Goal: Task Accomplishment & Management: Use online tool/utility

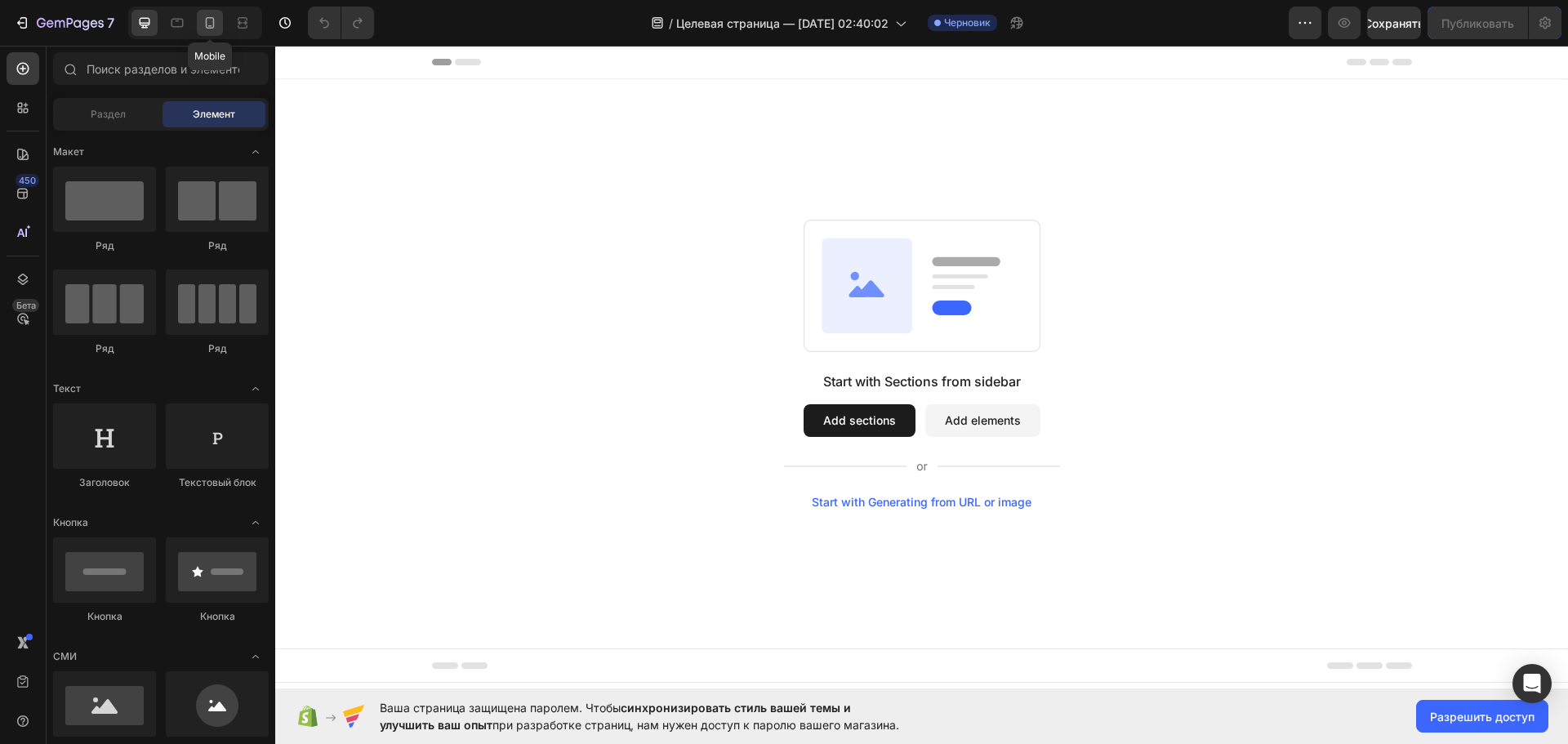
click at [202, 18] on icon at bounding box center [209, 22] width 16 height 16
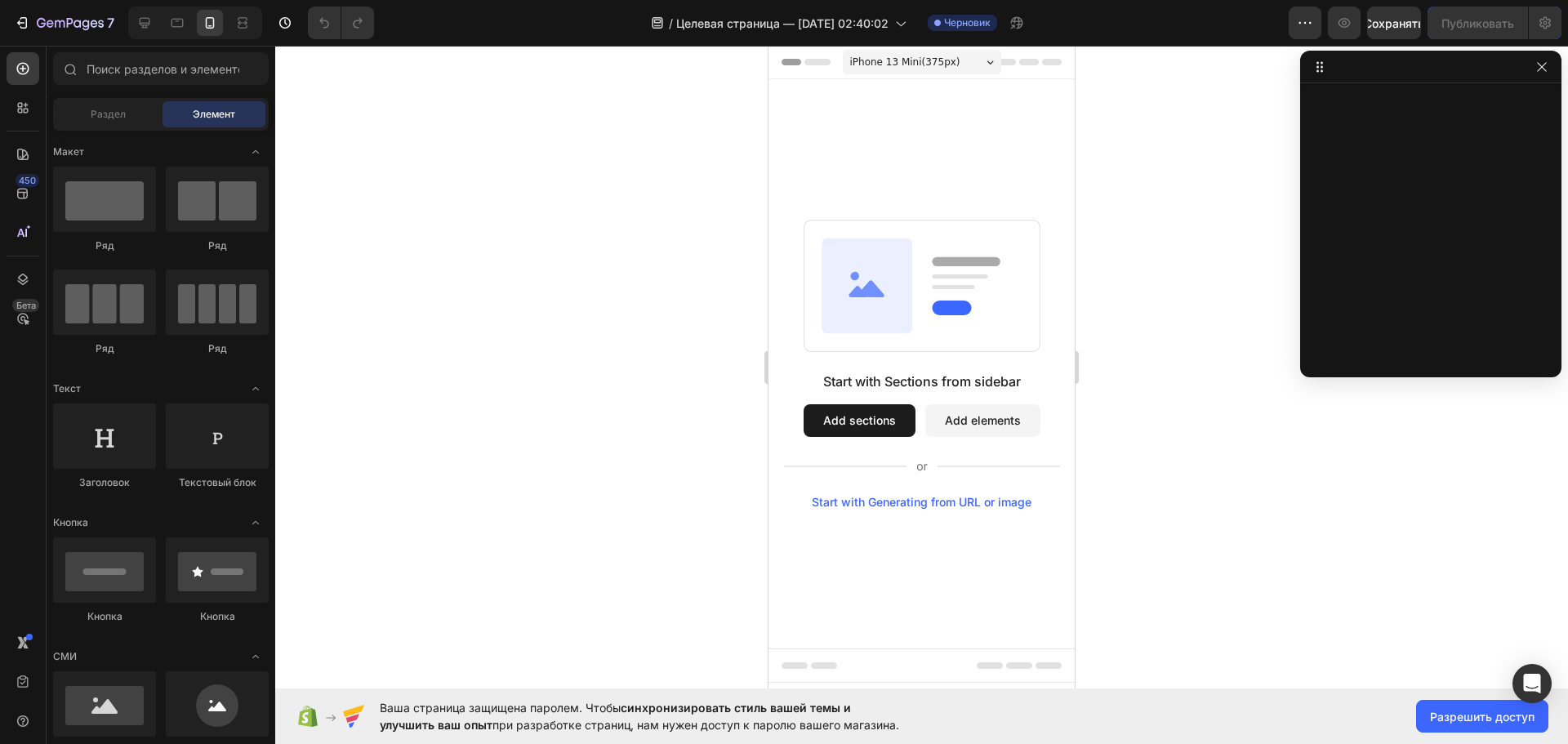
click at [864, 161] on div "Start with Sections from sidebar Add sections Add elements Start with Generatin…" at bounding box center [921, 363] width 306 height 569
click at [1547, 71] on icon "button" at bounding box center [1542, 67] width 13 height 13
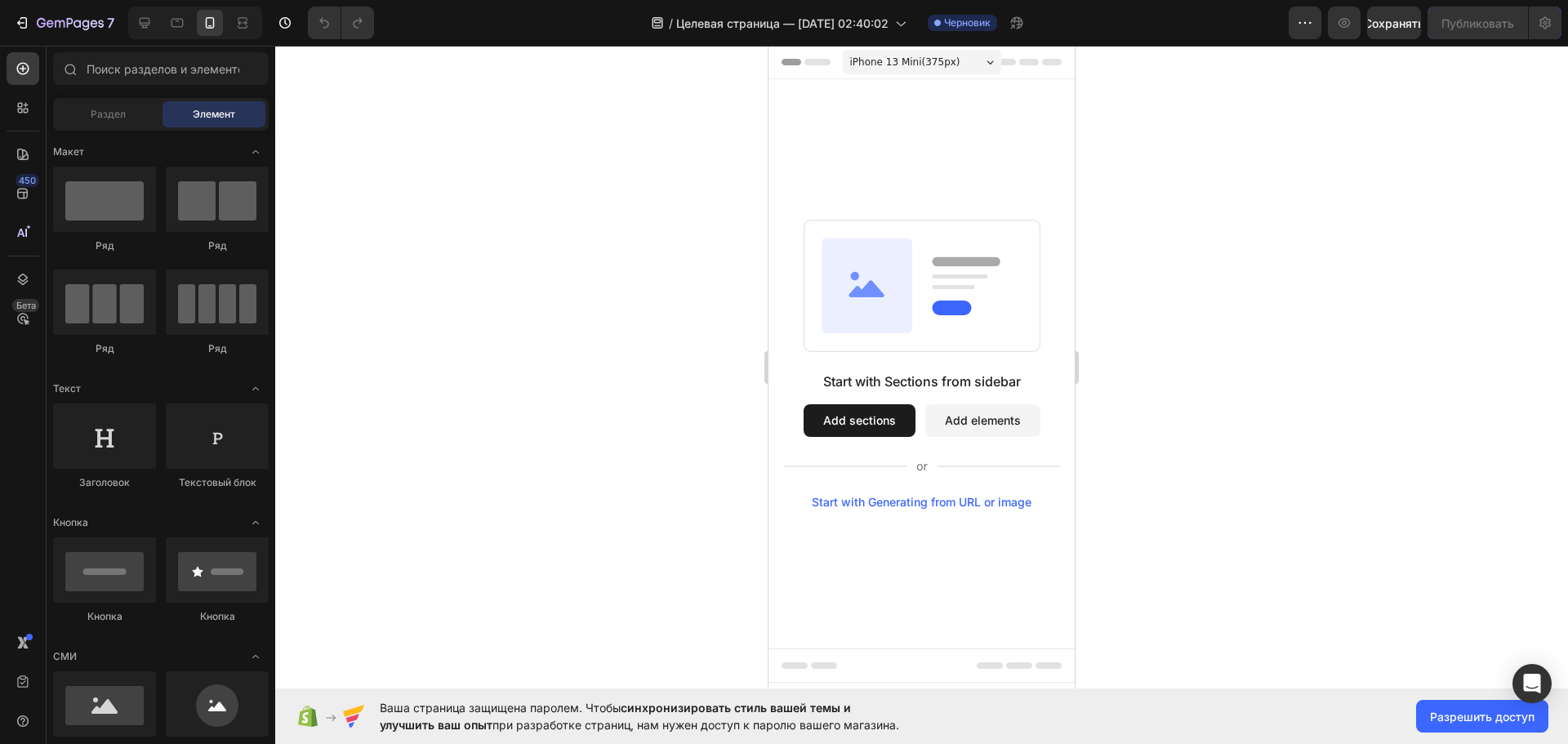
click at [885, 187] on div "Start with Sections from sidebar Add sections Add elements Start with Generatin…" at bounding box center [921, 363] width 306 height 569
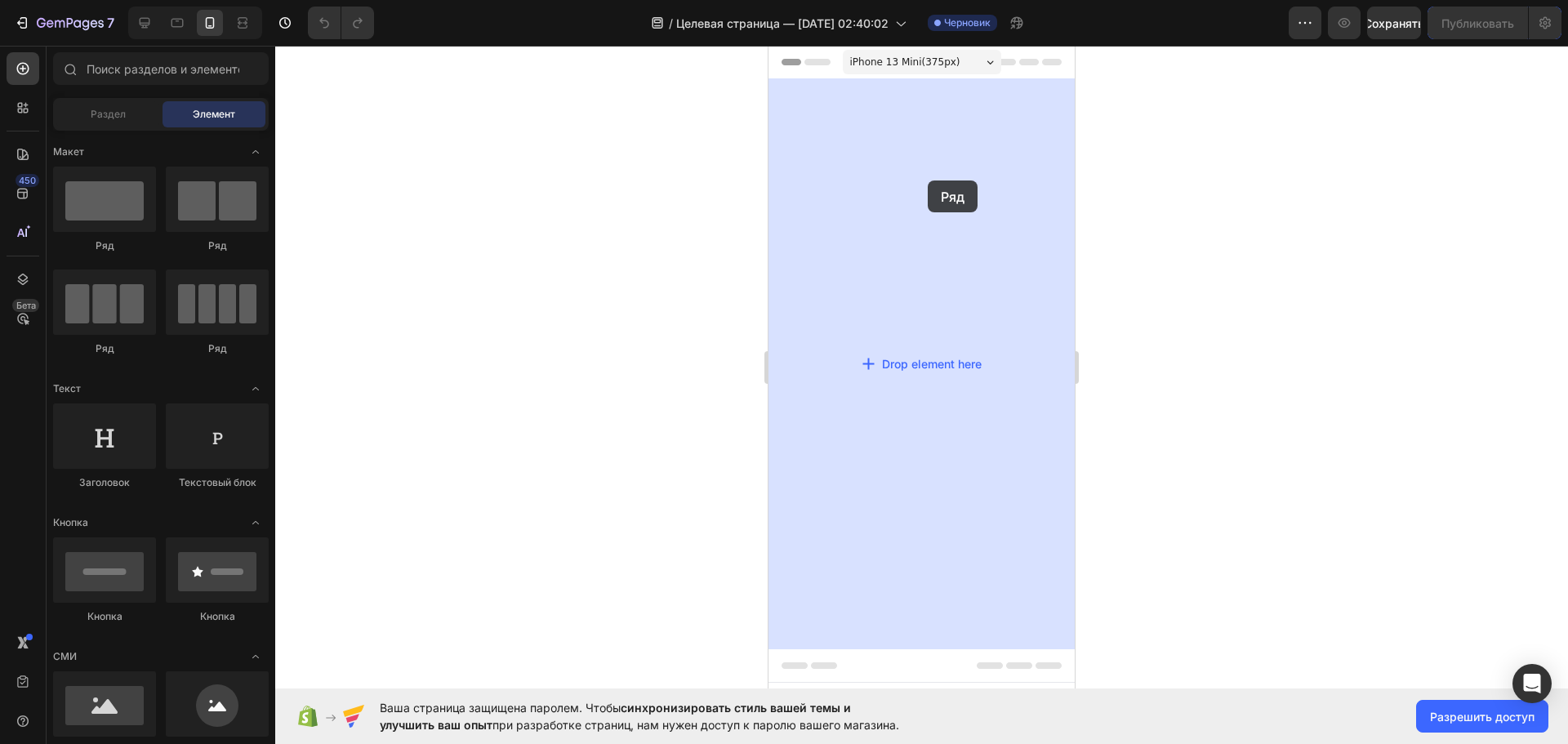
drag, startPoint x: 870, startPoint y: 252, endPoint x: 927, endPoint y: 181, distance: 91.0
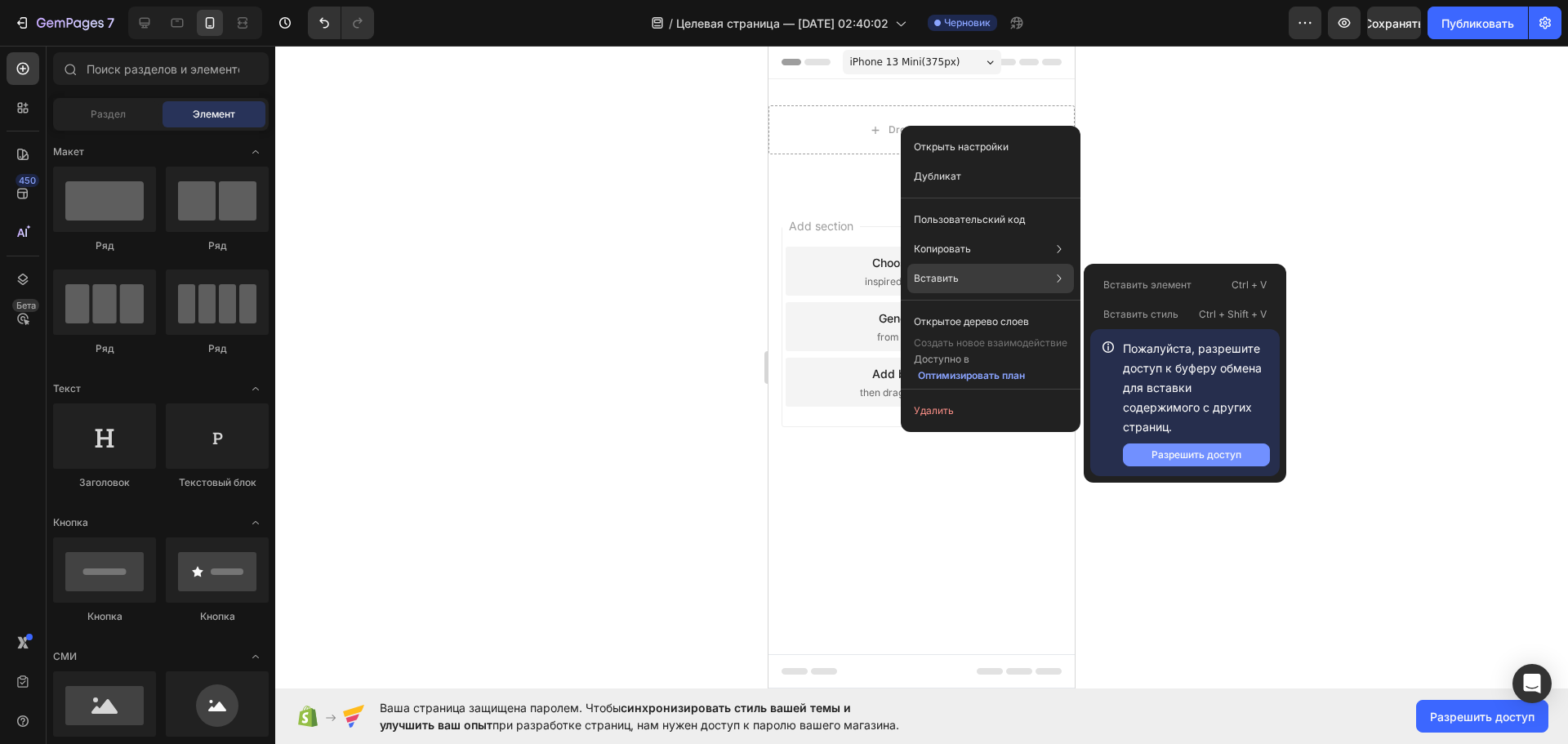
click at [1195, 451] on font "Разрешить доступ" at bounding box center [1196, 454] width 90 height 13
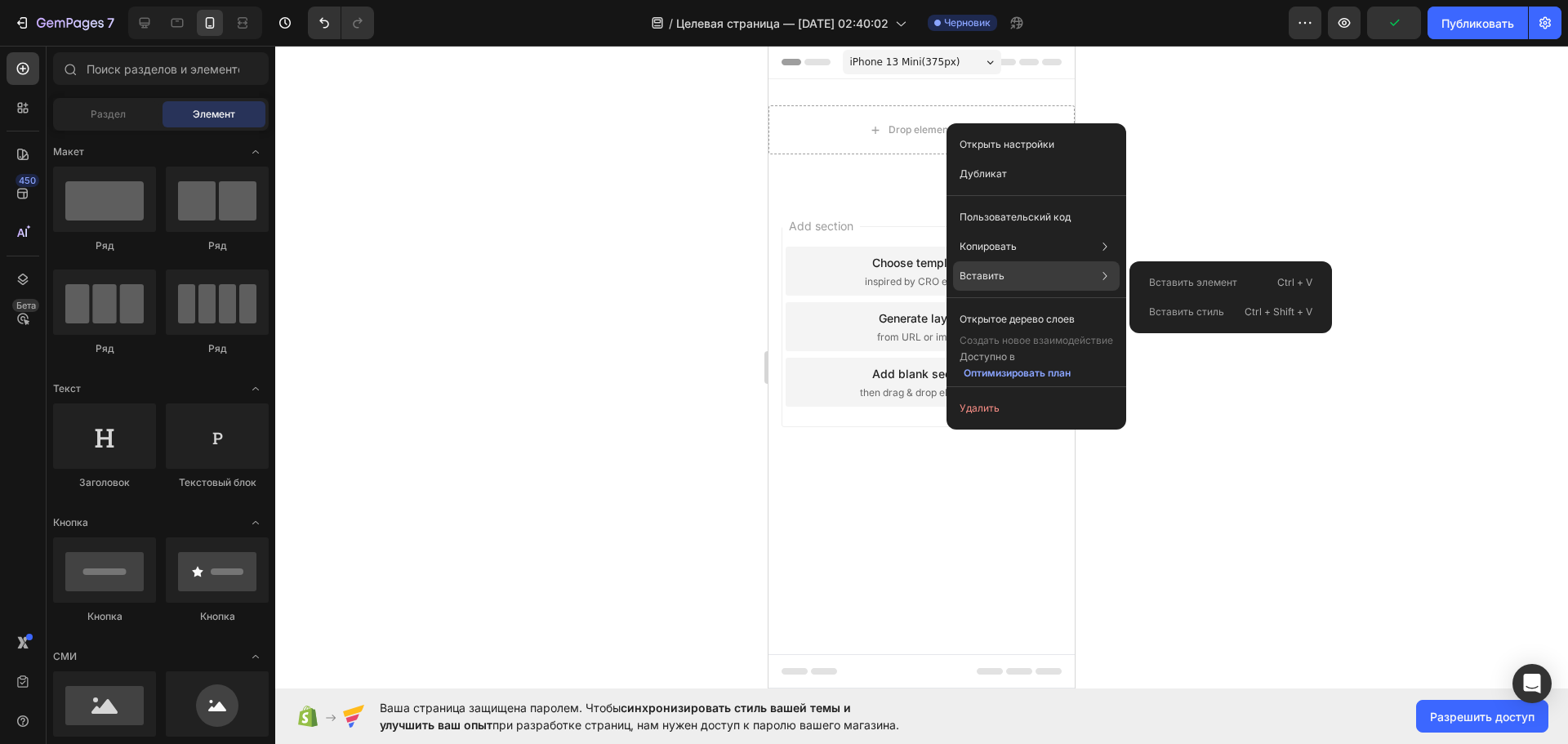
click at [1018, 304] on div "Вставить Вставить элемент Ctrl + V Вставить стиль Ctrl + Shift + V" at bounding box center [1036, 319] width 166 height 29
click at [1256, 297] on div "Вставить элемент Ctrl + V" at bounding box center [1230, 311] width 189 height 29
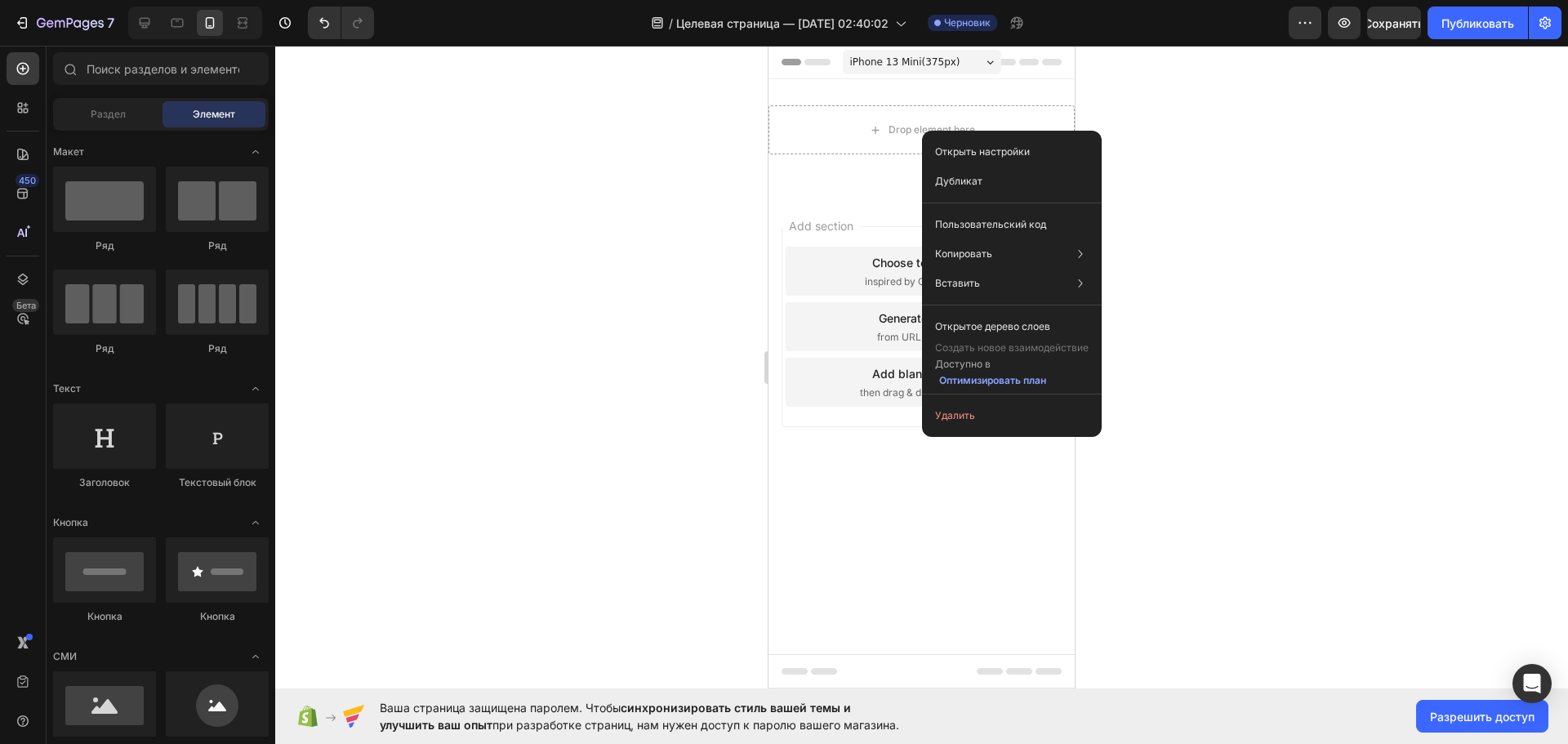
click at [1275, 197] on div at bounding box center [921, 394] width 1292 height 698
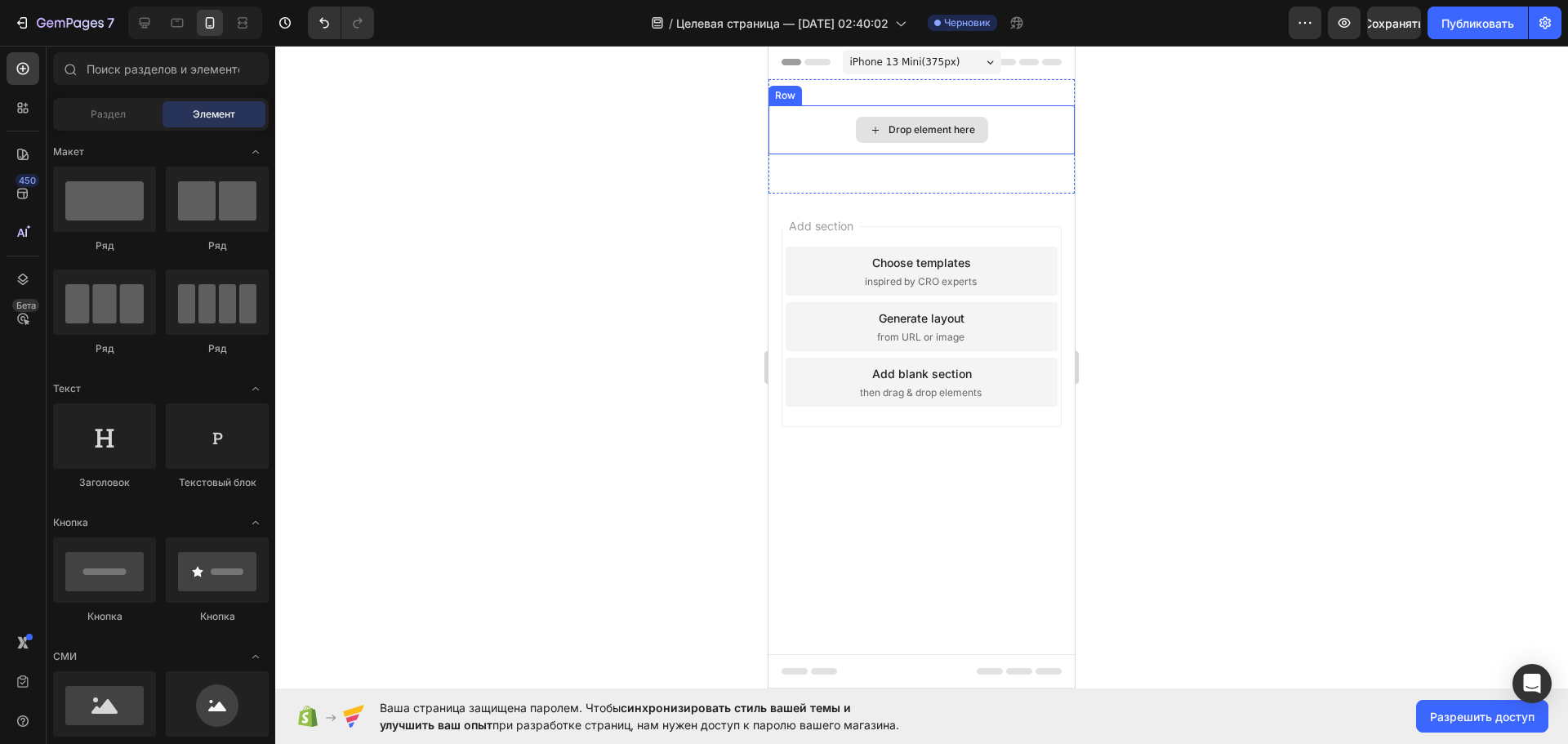
click at [979, 117] on div "Drop element here" at bounding box center [921, 129] width 132 height 26
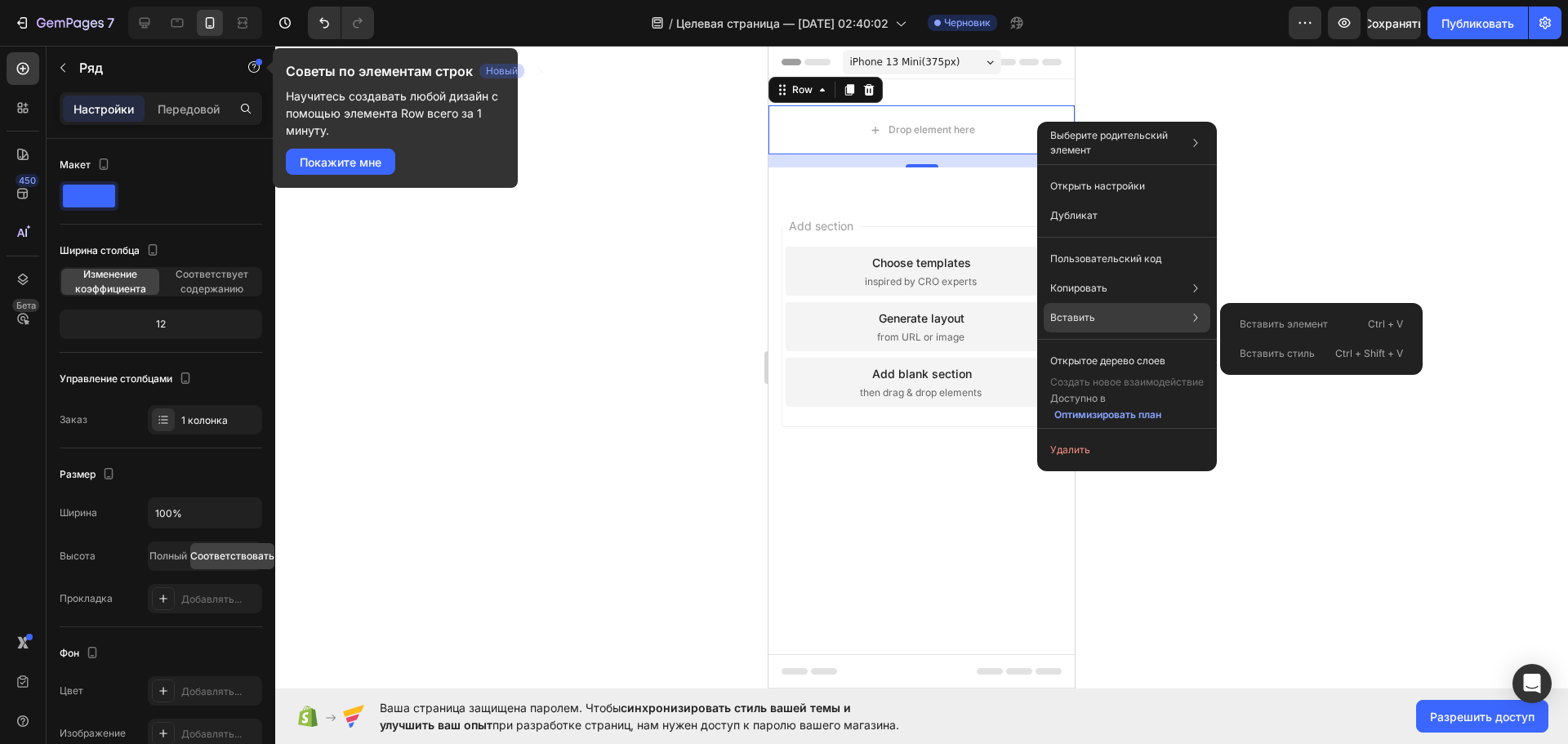
click at [1286, 325] on font "Вставить элемент" at bounding box center [1283, 324] width 88 height 13
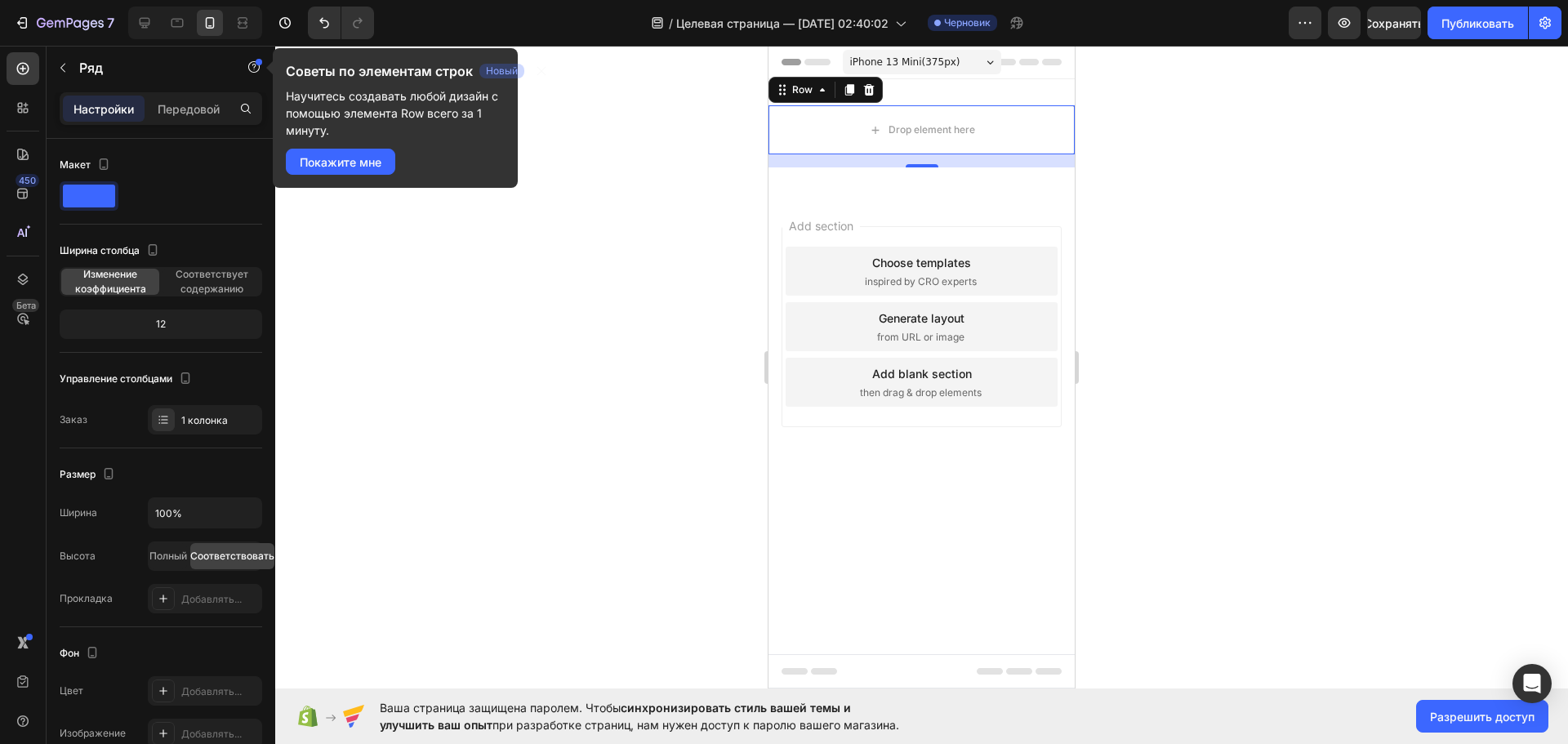
click at [1286, 325] on div at bounding box center [921, 394] width 1292 height 698
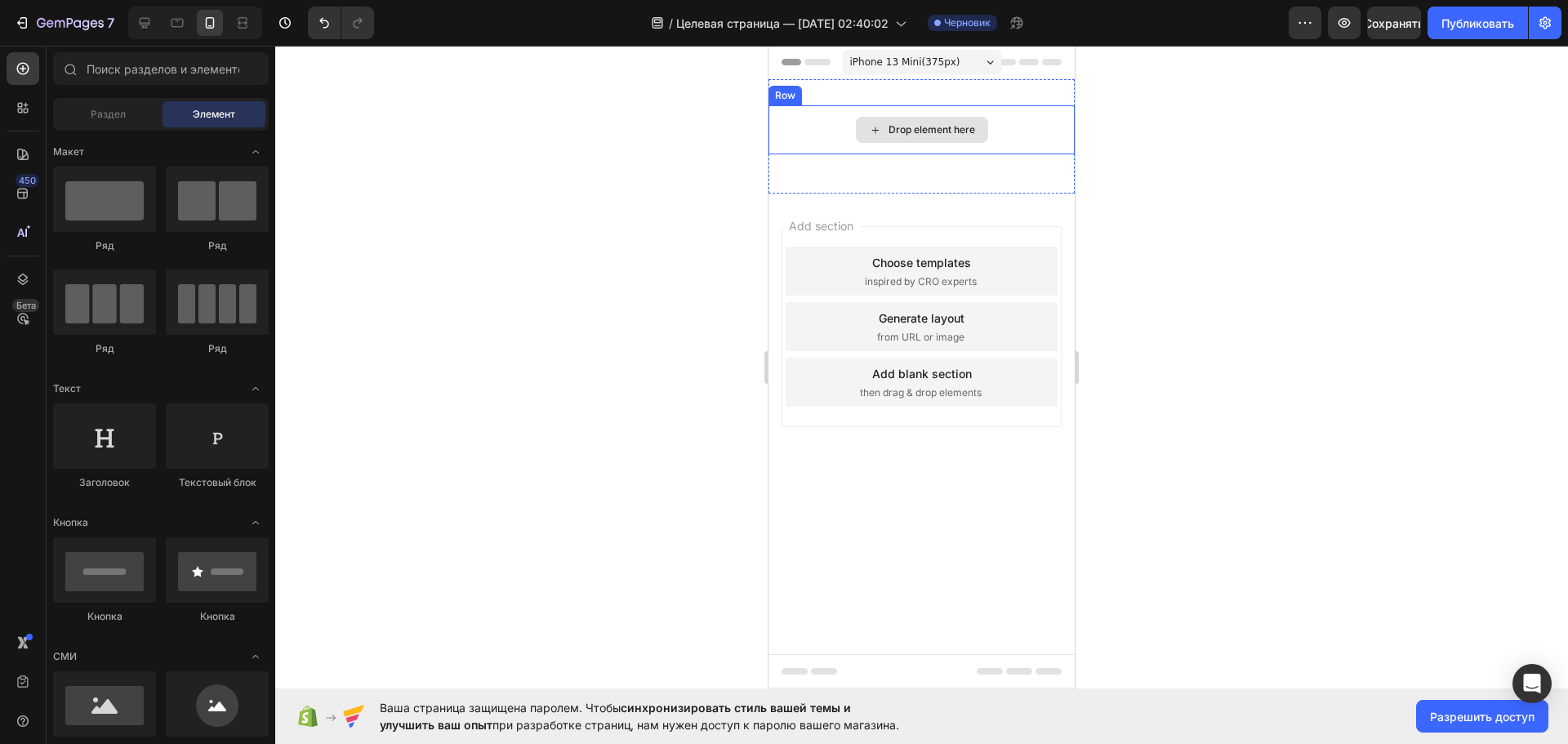
click at [990, 145] on div "Drop element here" at bounding box center [921, 129] width 306 height 49
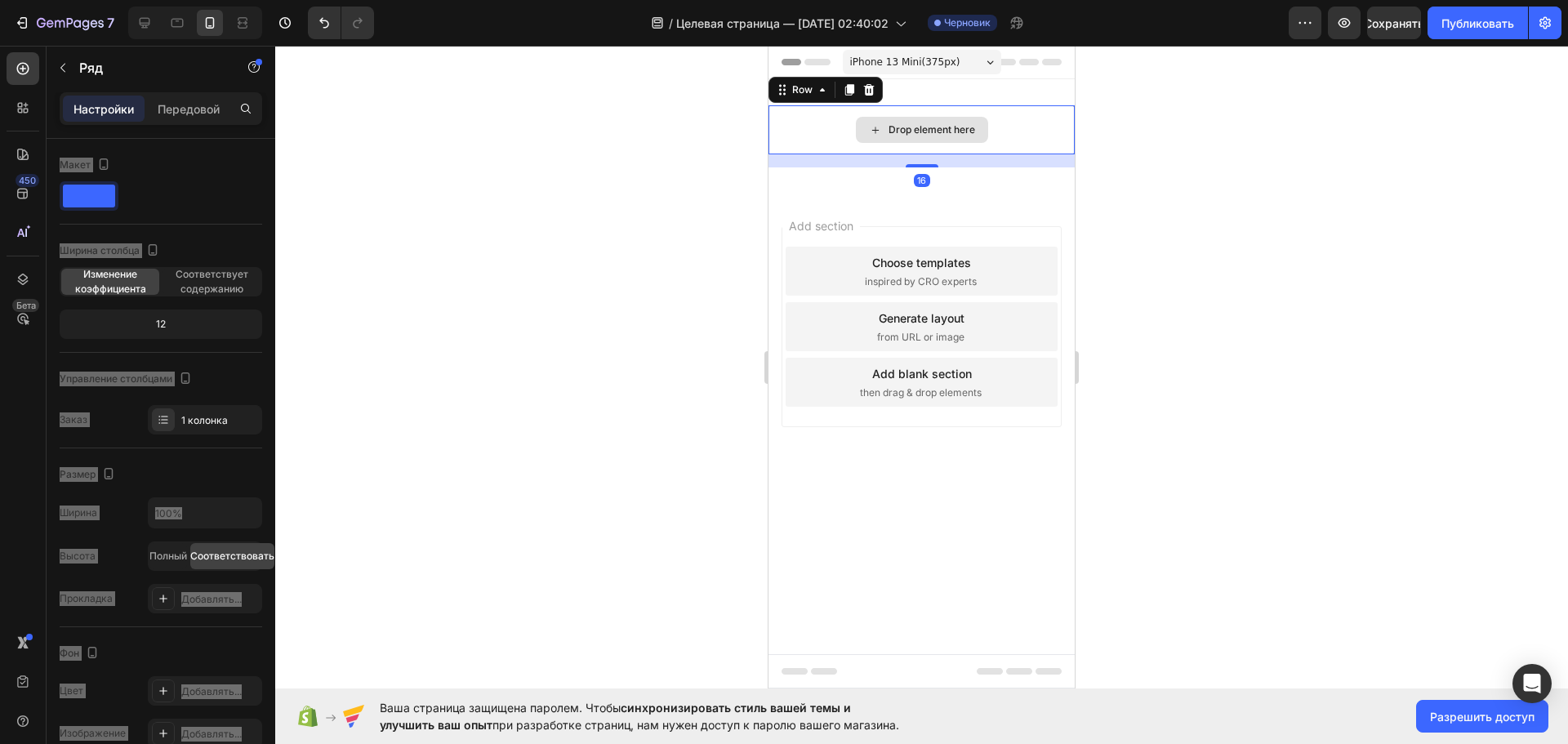
click at [1018, 136] on div "Drop element here" at bounding box center [921, 129] width 306 height 49
click at [1037, 135] on div "Drop element here" at bounding box center [921, 129] width 306 height 49
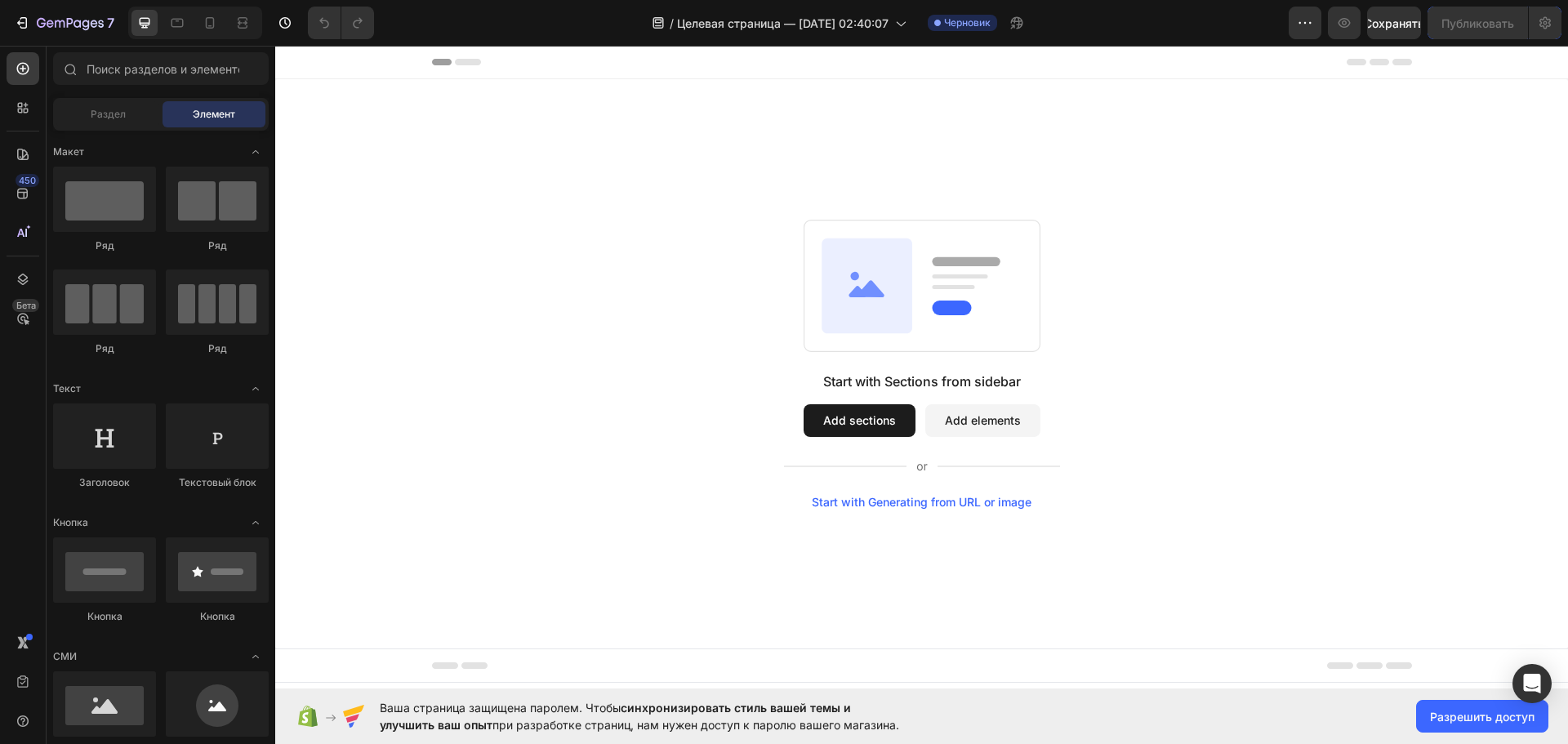
drag, startPoint x: 868, startPoint y: 174, endPoint x: 751, endPoint y: 233, distance: 131.0
click at [752, 231] on div "Start with Sections from sidebar Add sections Add elements Start with Generatin…" at bounding box center [921, 364] width 1175 height 289
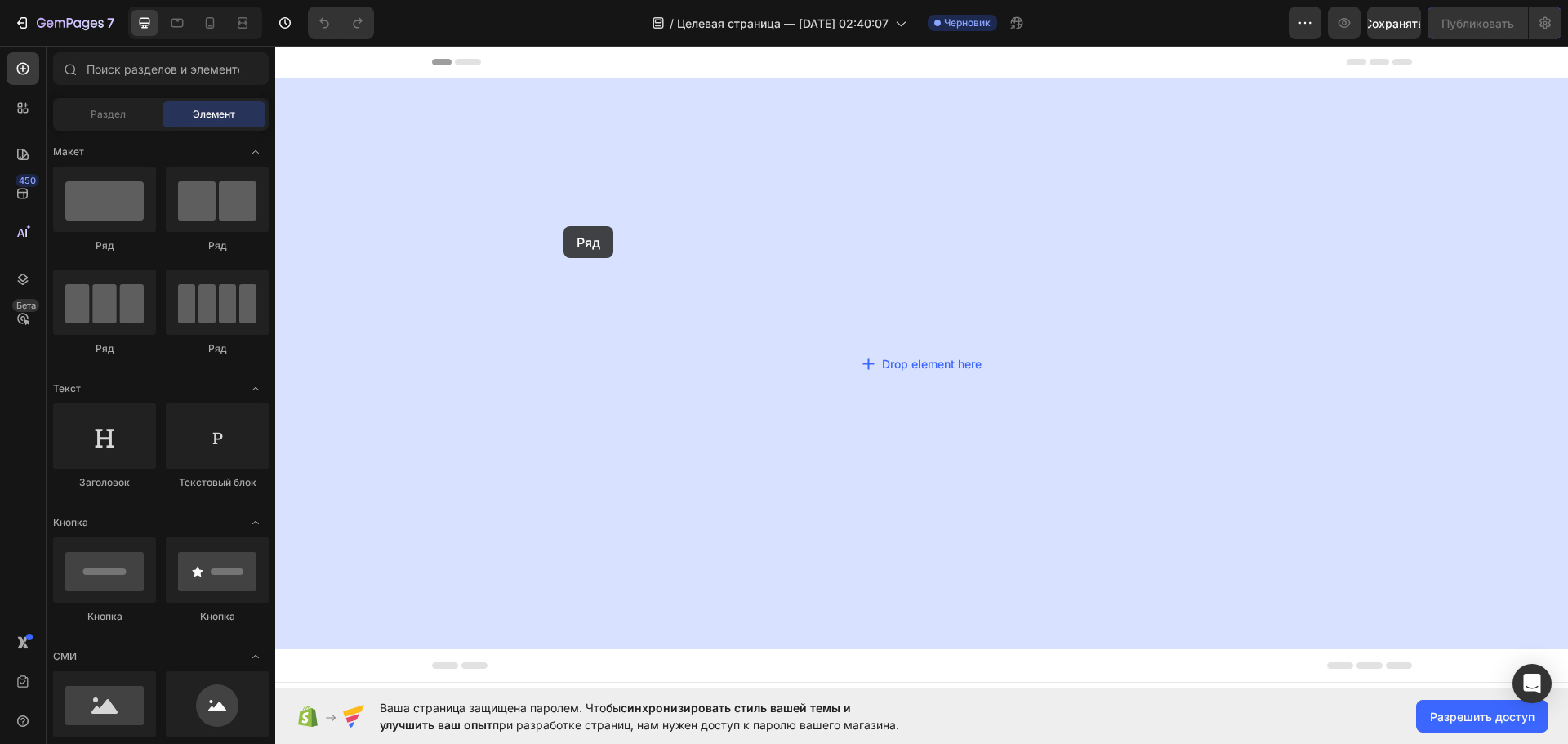
drag, startPoint x: 421, startPoint y: 272, endPoint x: 564, endPoint y: 226, distance: 150.2
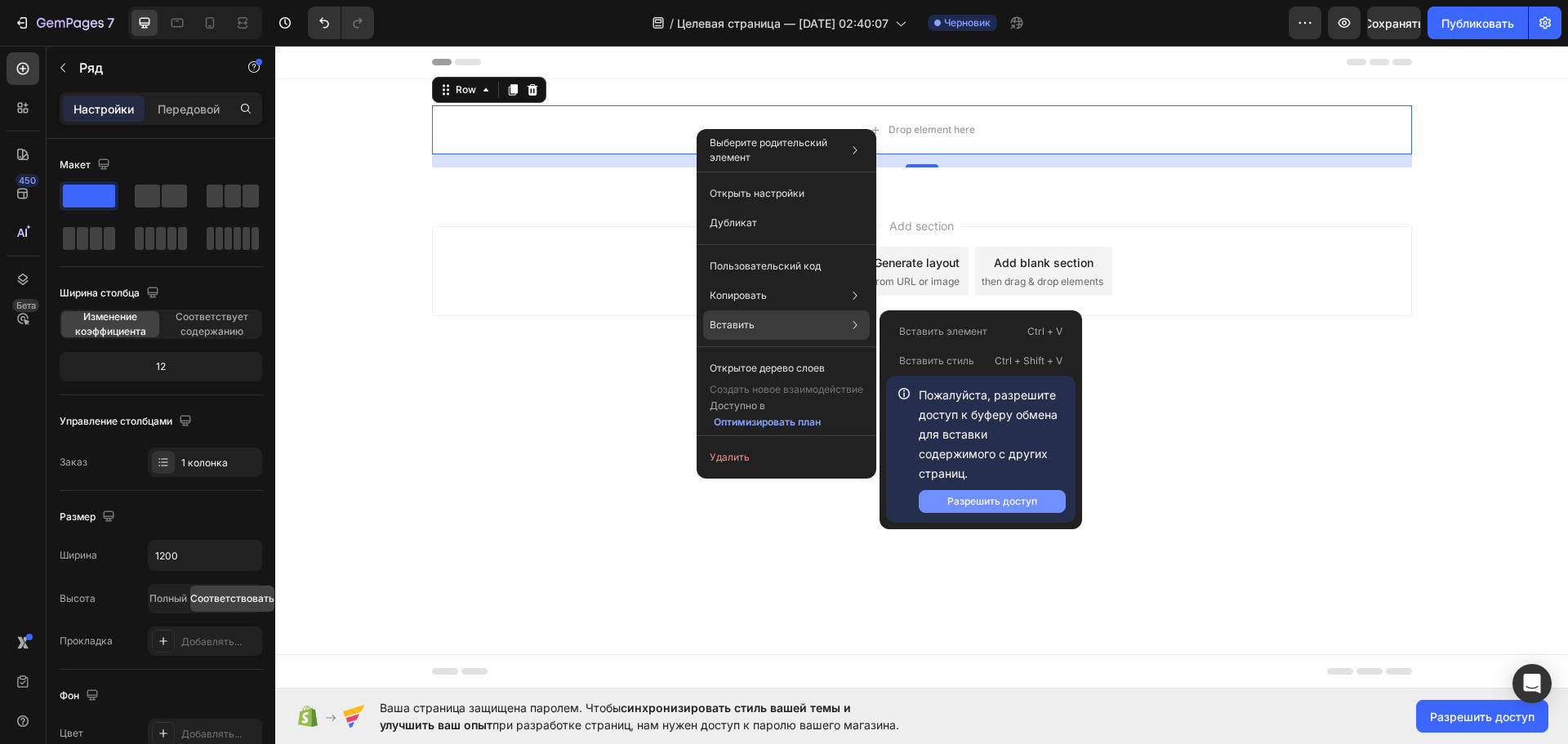
click at [1005, 504] on font "Разрешить доступ" at bounding box center [991, 500] width 90 height 13
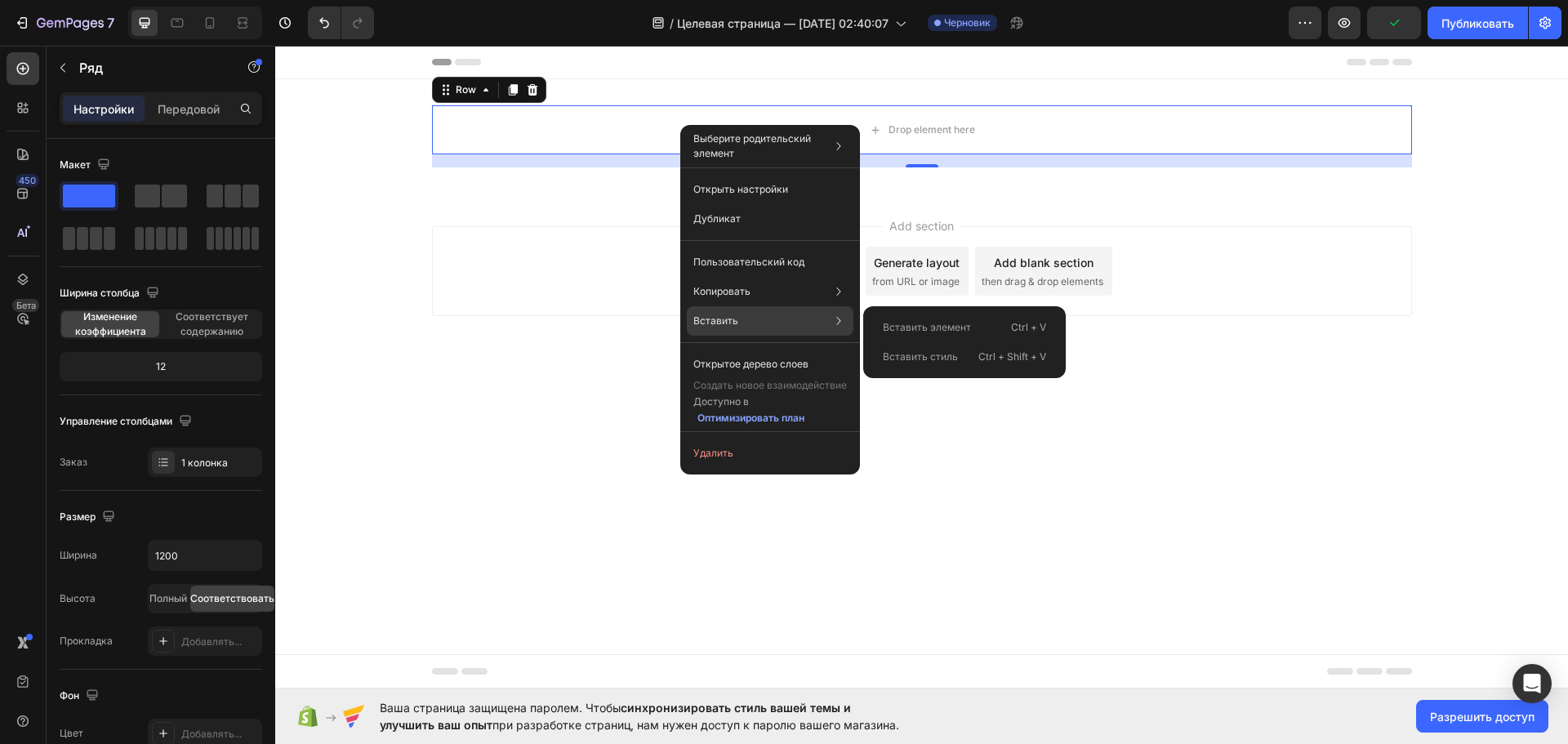
click at [774, 350] on div "Вставить Вставить элемент Ctrl + V Вставить стиль Ctrl + Shift + V" at bounding box center [770, 364] width 166 height 29
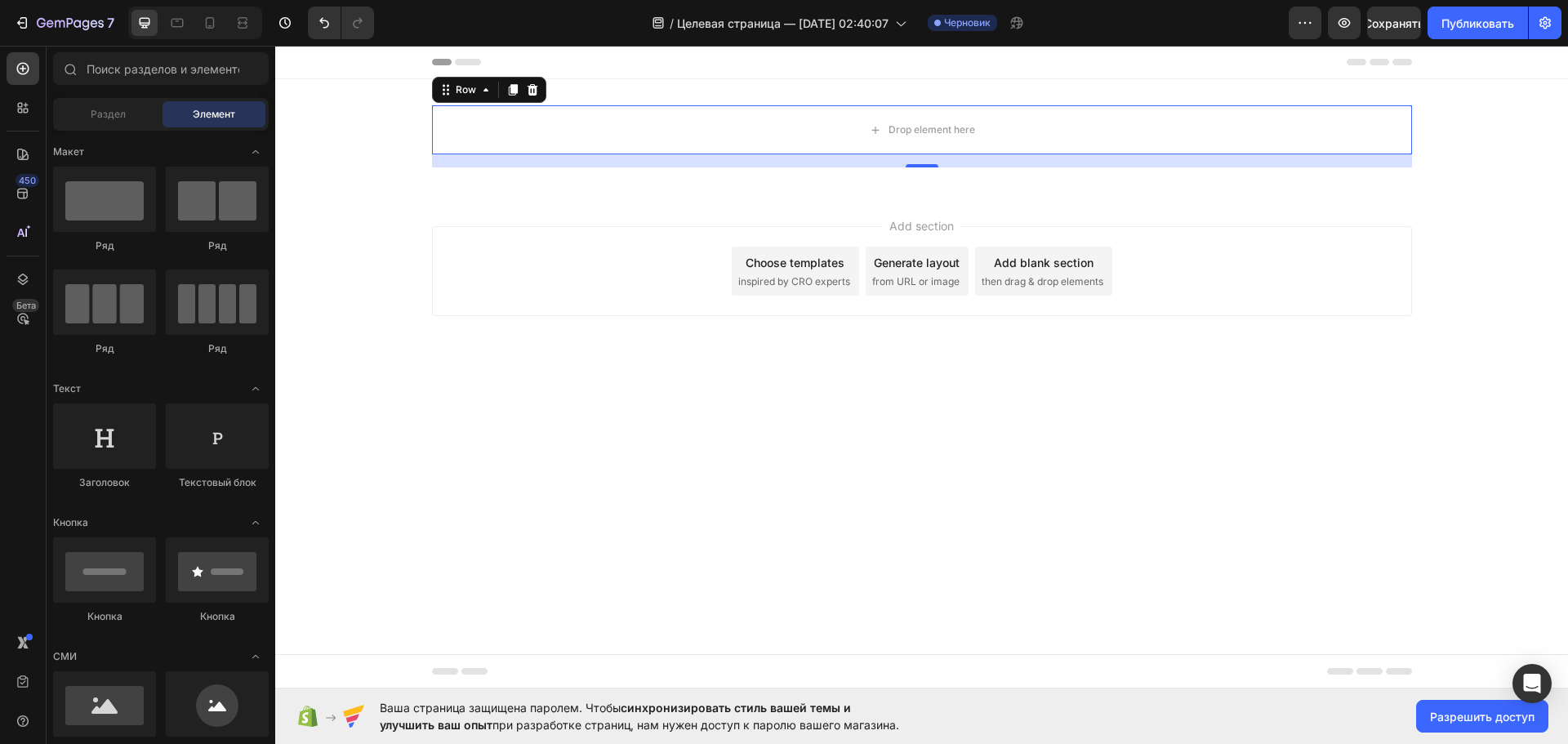
click at [1317, 211] on div "Add section Choose templates inspired by CRO experts Generate layout from URL o…" at bounding box center [921, 293] width 1292 height 201
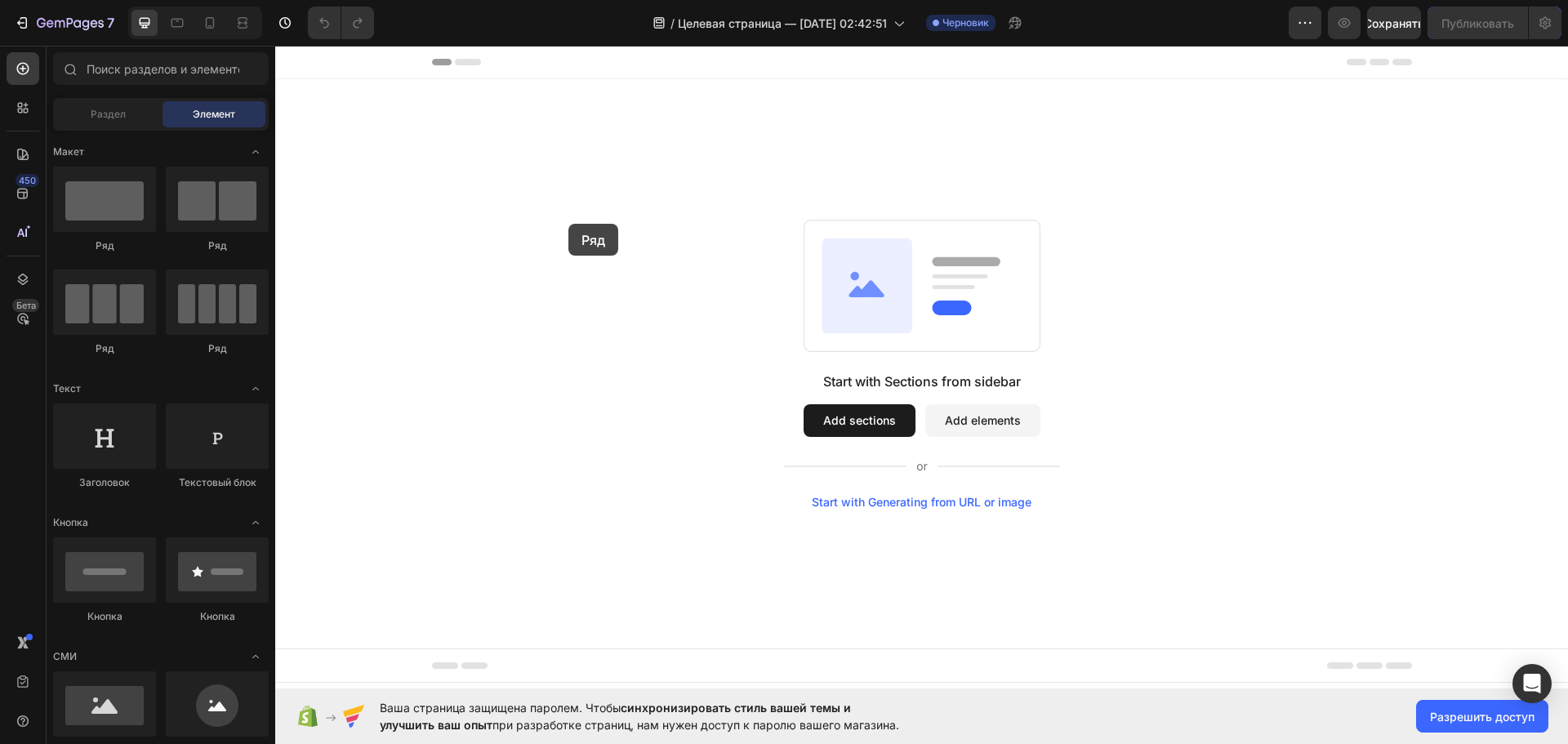
drag, startPoint x: 387, startPoint y: 257, endPoint x: 774, endPoint y: 237, distance: 387.5
drag, startPoint x: 372, startPoint y: 240, endPoint x: 832, endPoint y: 197, distance: 462.0
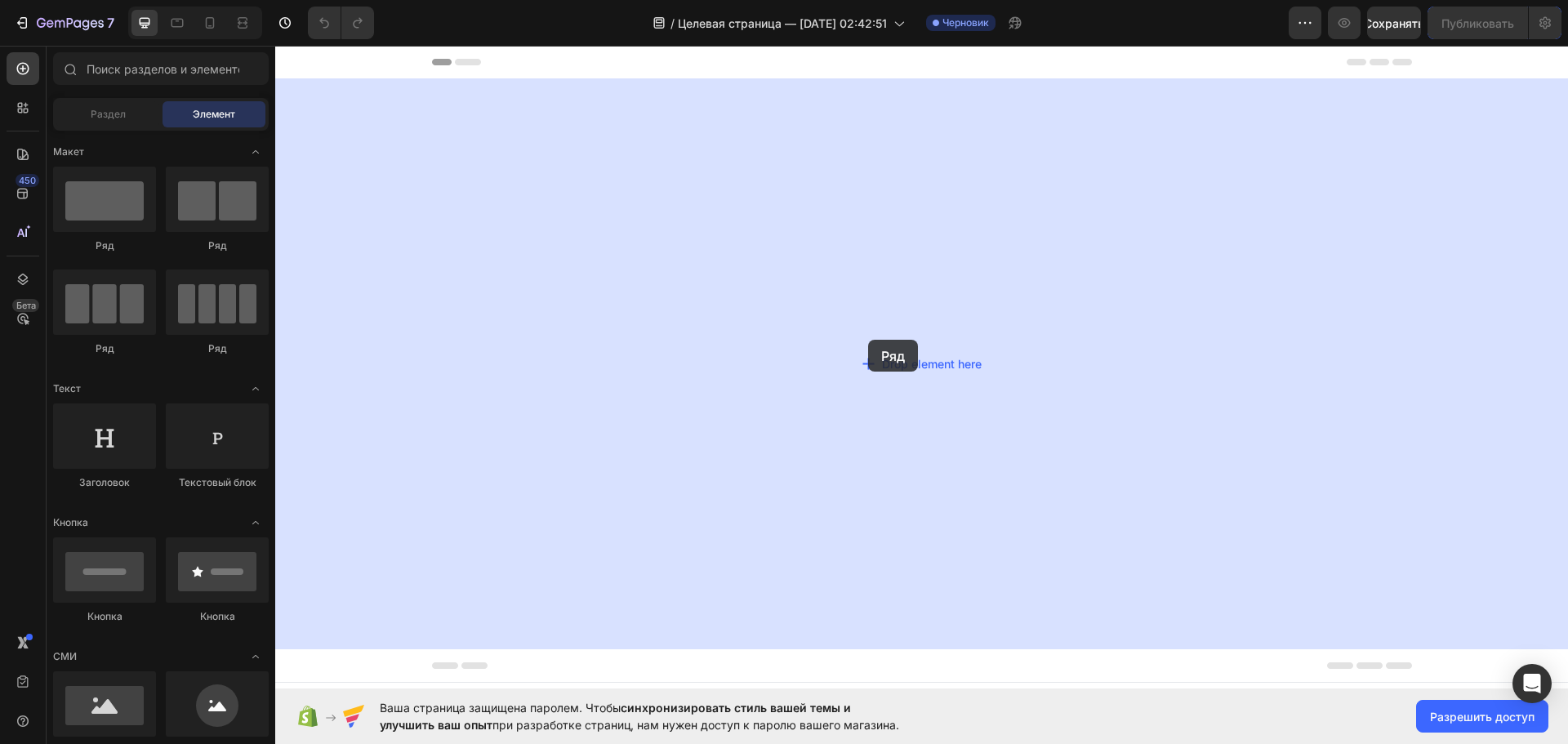
drag, startPoint x: 414, startPoint y: 266, endPoint x: 868, endPoint y: 340, distance: 460.0
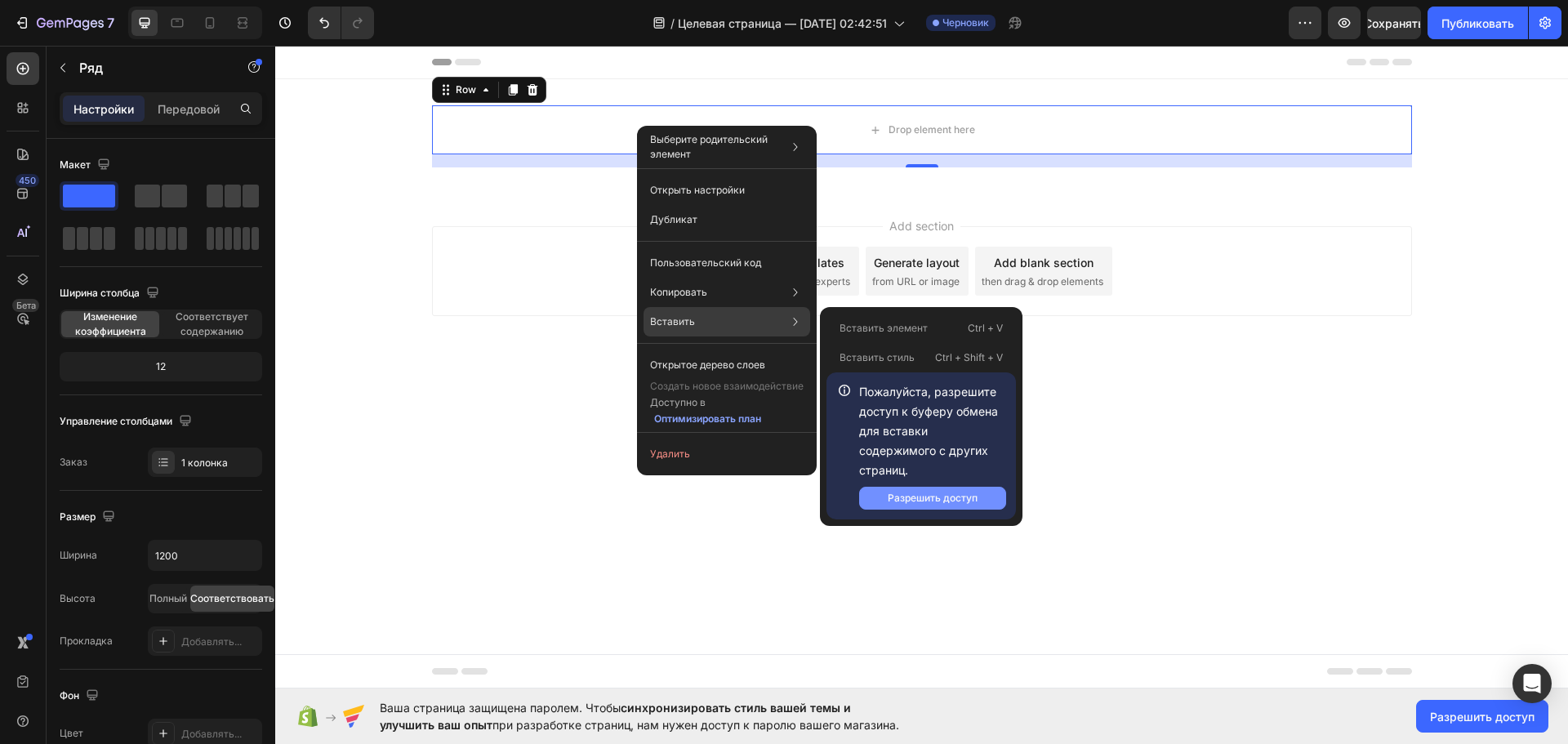
click at [886, 501] on button "Разрешить доступ" at bounding box center [932, 498] width 147 height 23
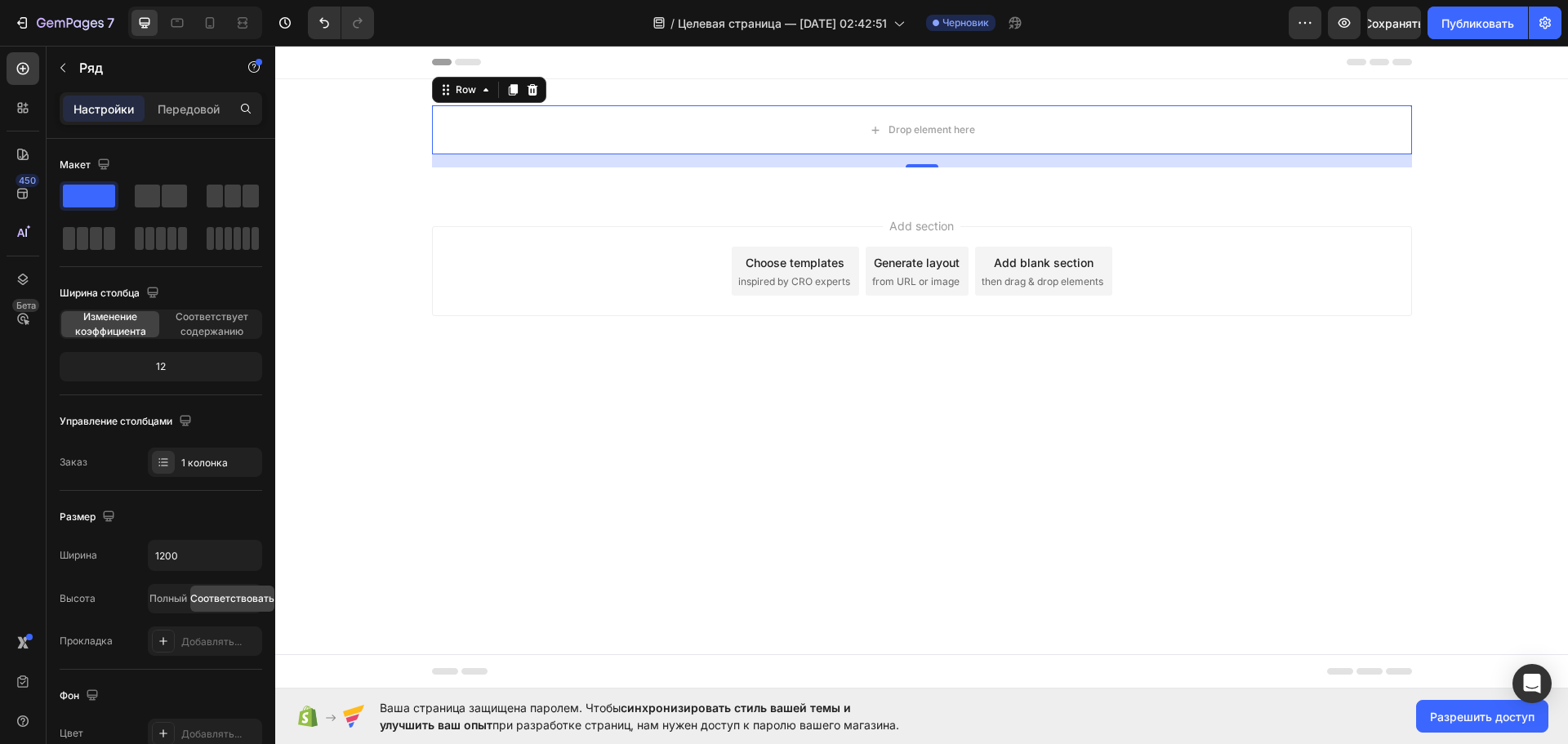
click at [1164, 373] on div "Add section Choose templates inspired by CRO experts Generate layout from URL o…" at bounding box center [921, 293] width 1292 height 201
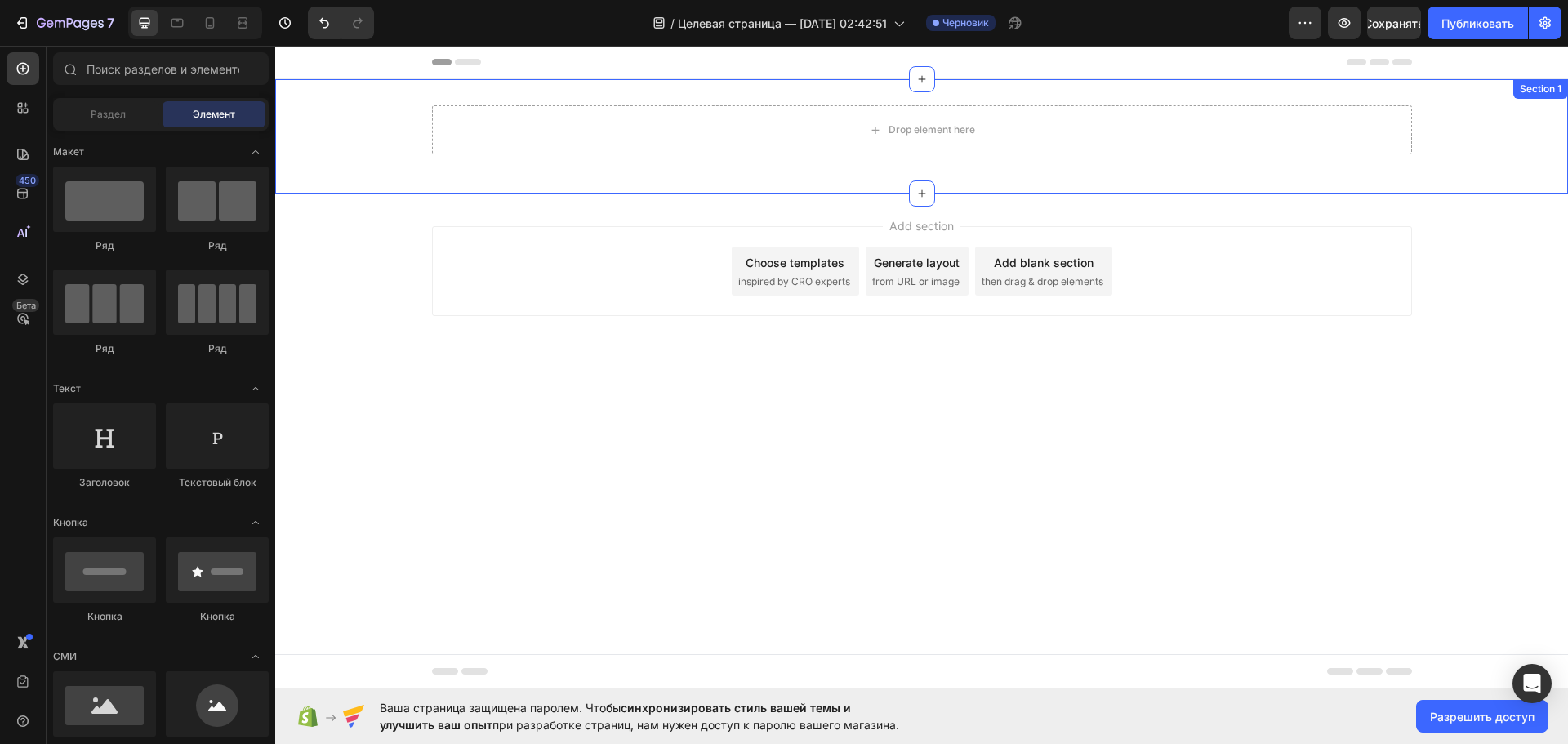
click at [341, 91] on div "Drop element here Row Section 1" at bounding box center [921, 136] width 1292 height 114
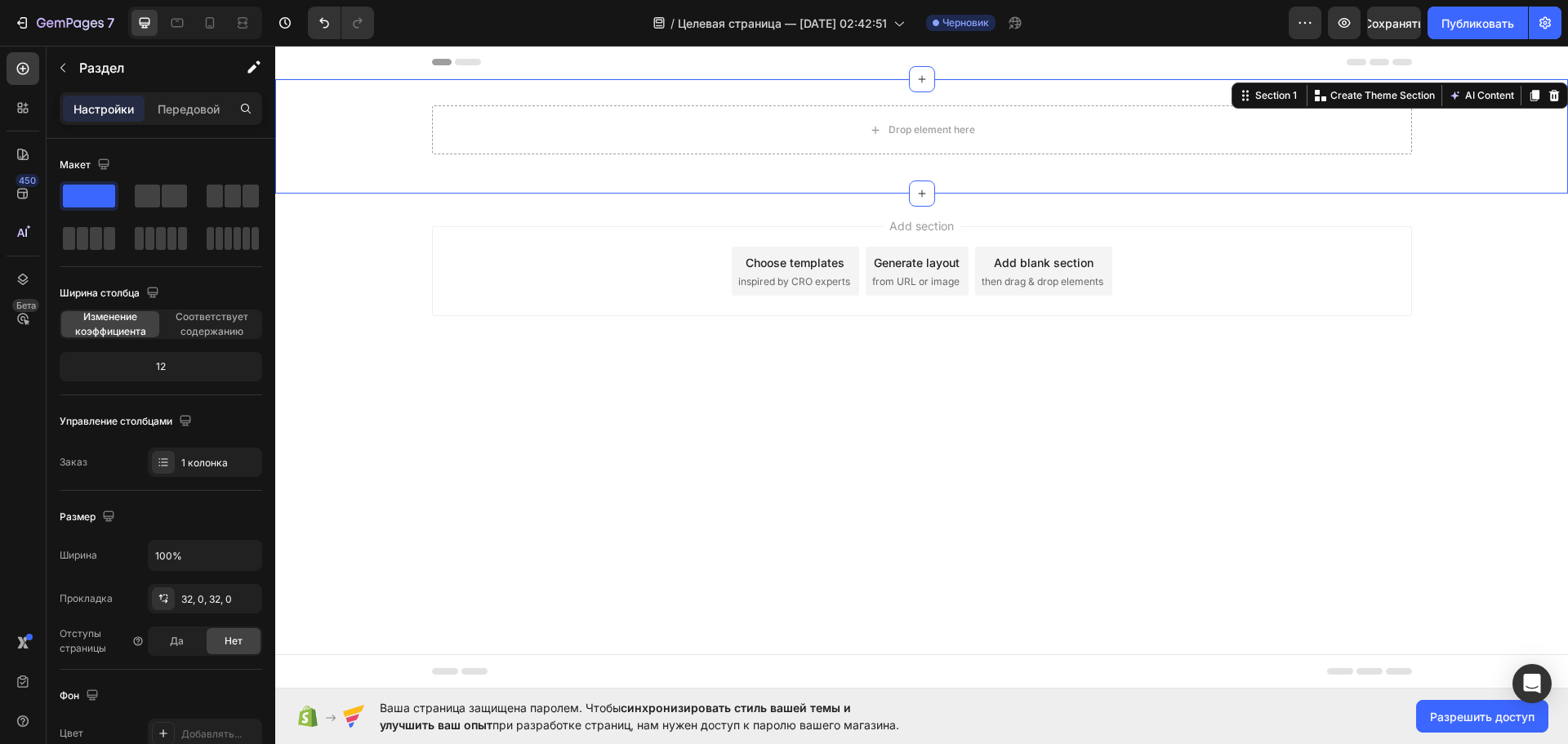
click at [1085, 137] on div "Drop element here" at bounding box center [921, 129] width 979 height 49
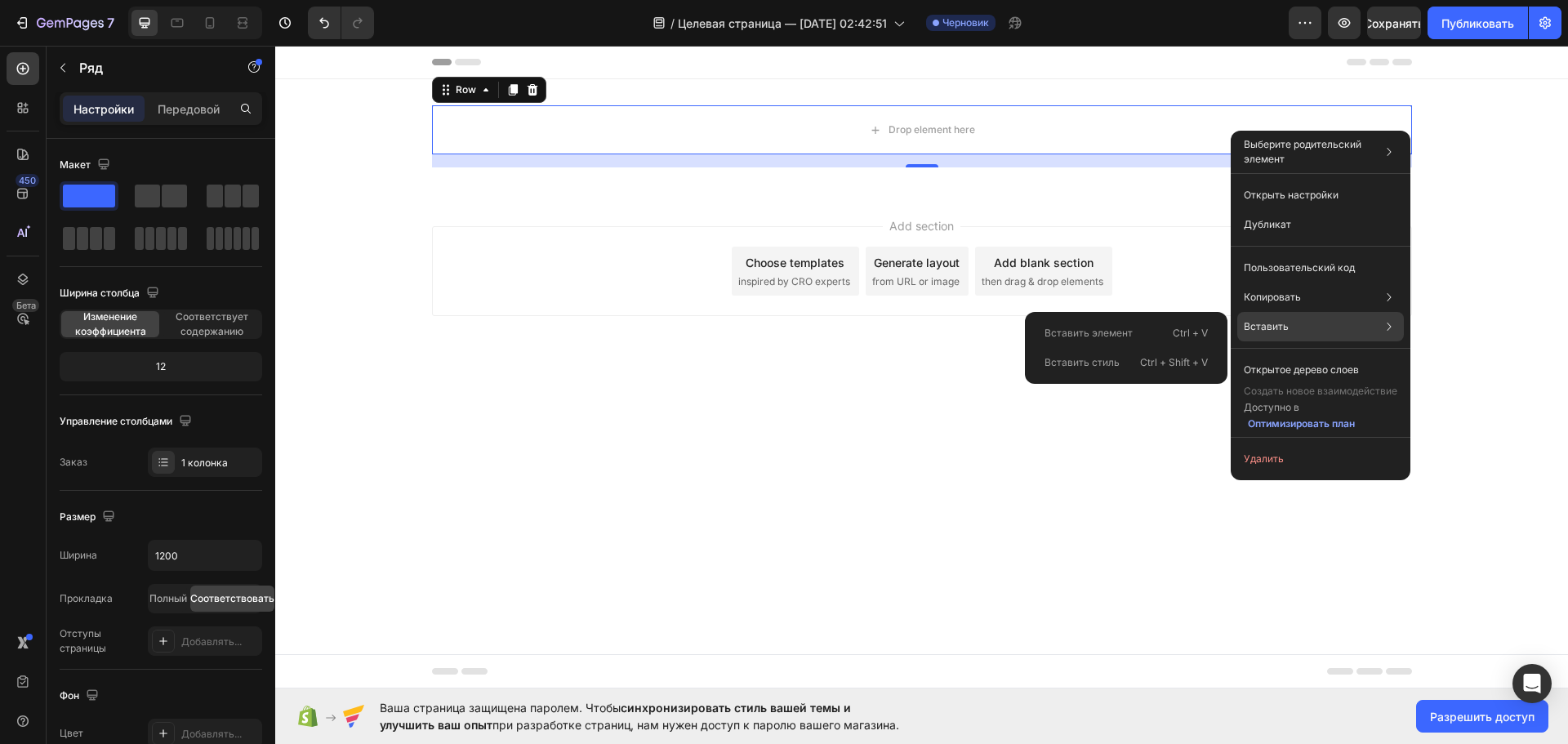
click at [1307, 355] on div "Вставить Вставить элемент Ctrl + V Вставить стиль Ctrl + Shift + V" at bounding box center [1320, 369] width 166 height 29
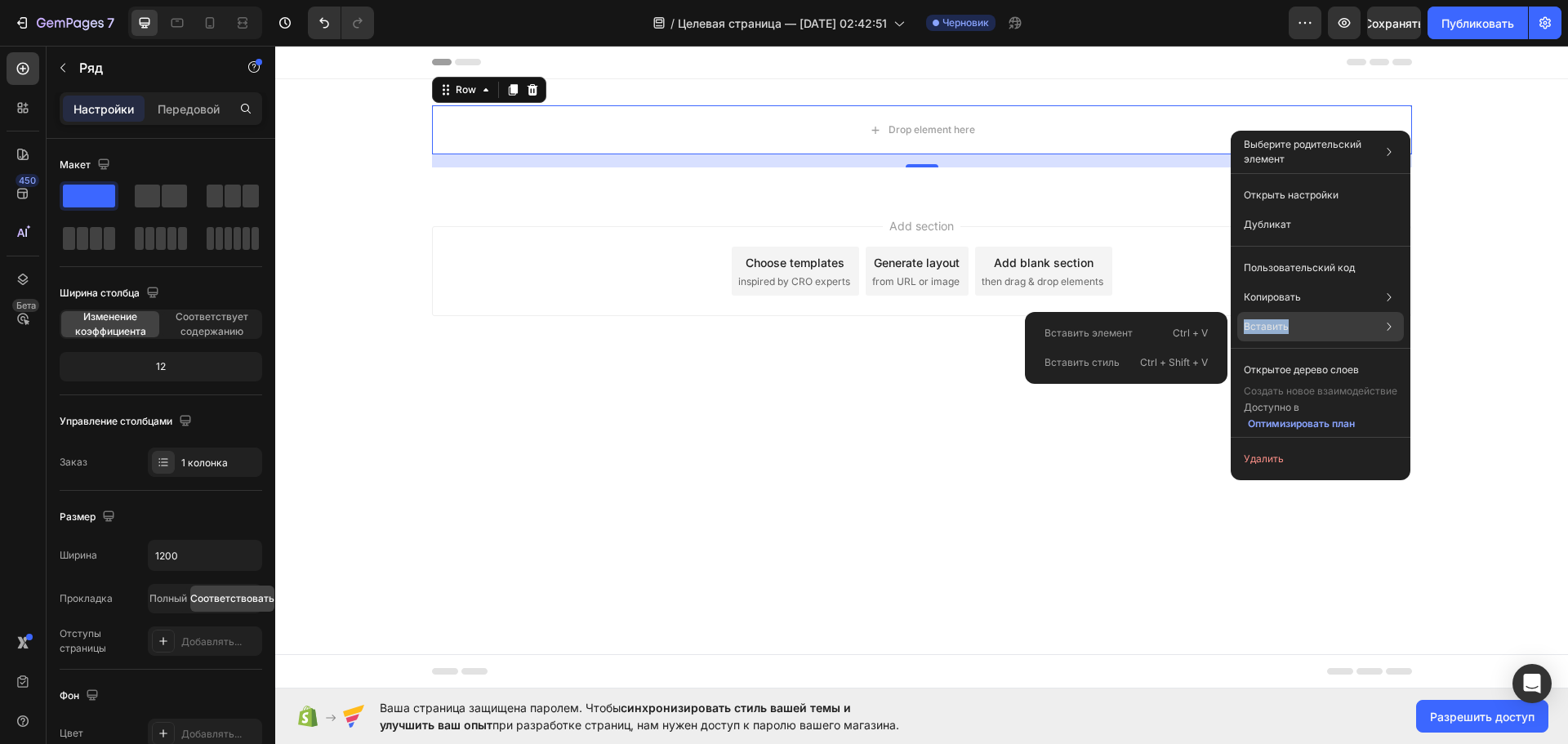
click at [1307, 355] on div "Вставить Вставить элемент Ctrl + V Вставить стиль Ctrl + Shift + V" at bounding box center [1320, 369] width 166 height 29
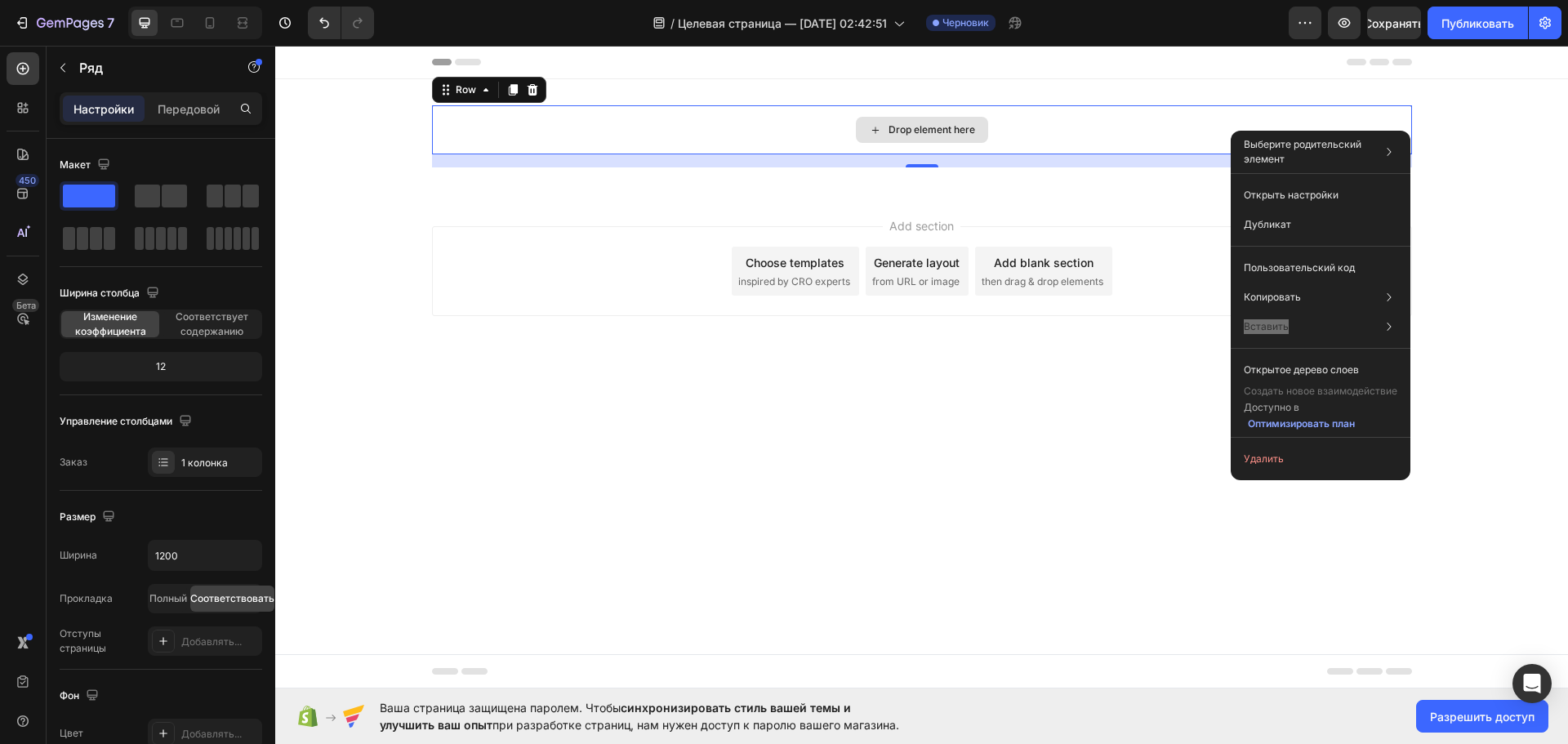
click at [1063, 149] on div "Drop element here" at bounding box center [921, 129] width 979 height 49
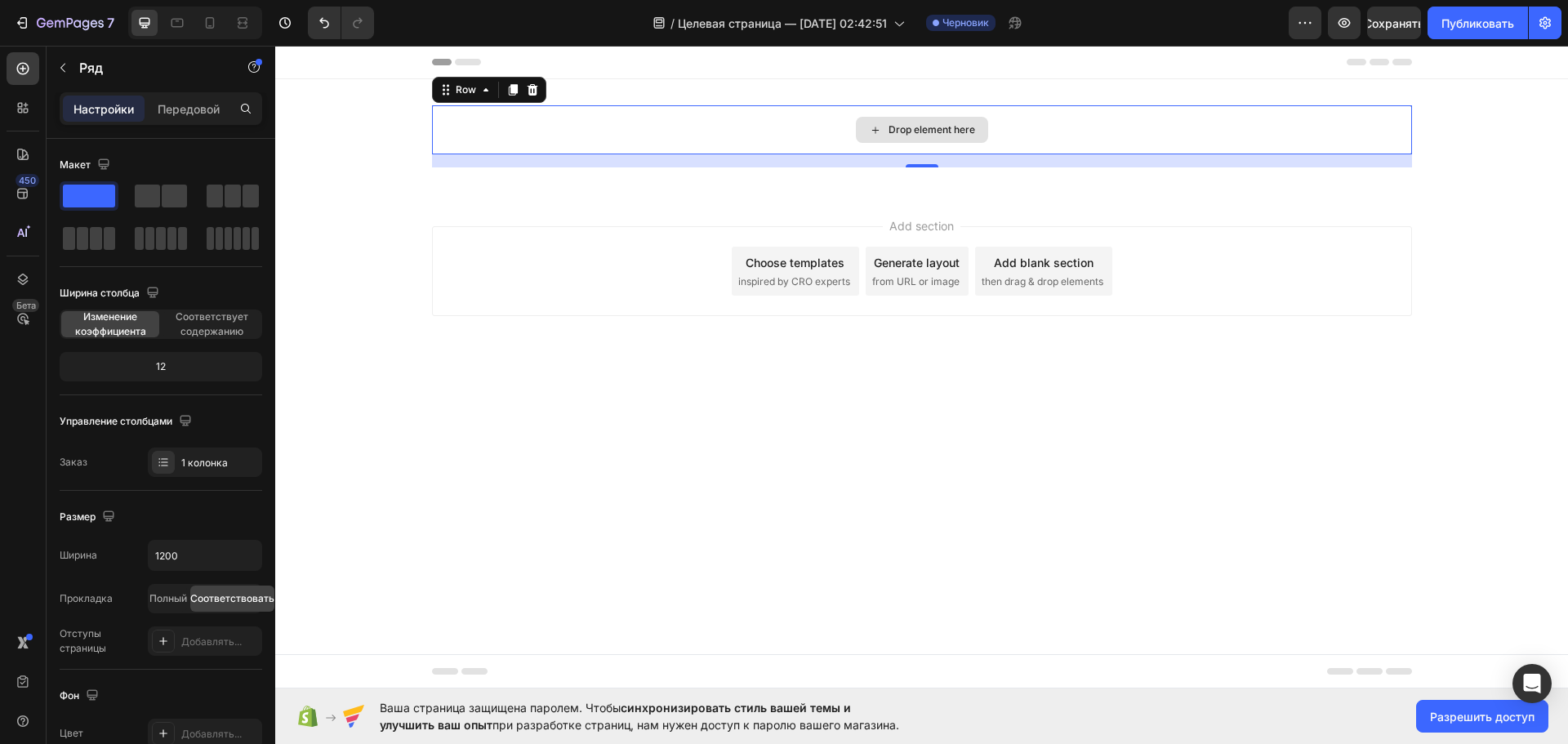
click at [1064, 135] on div "Drop element here" at bounding box center [921, 129] width 979 height 49
copy div "Вставить"
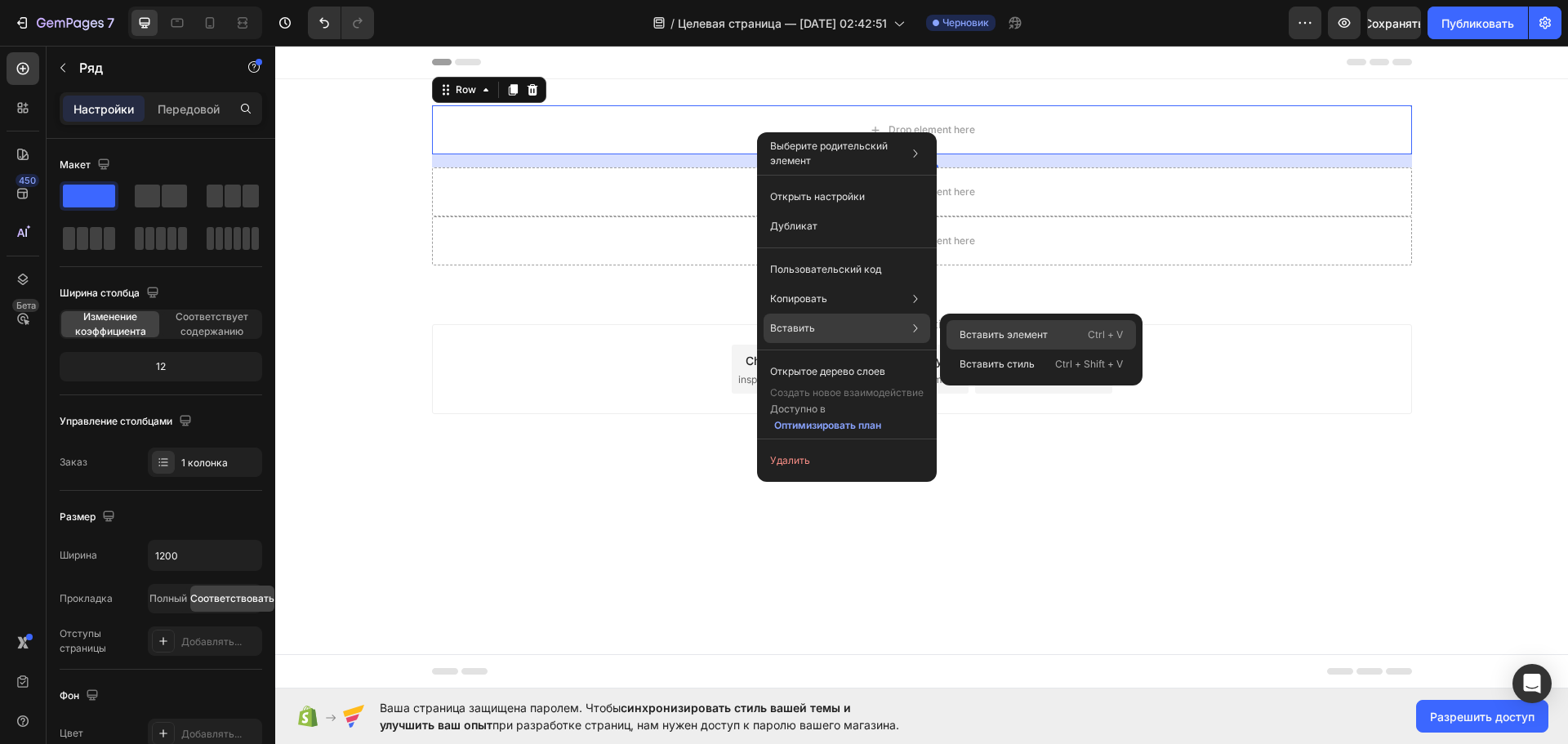
click at [996, 335] on font "Вставить элемент" at bounding box center [1003, 334] width 88 height 13
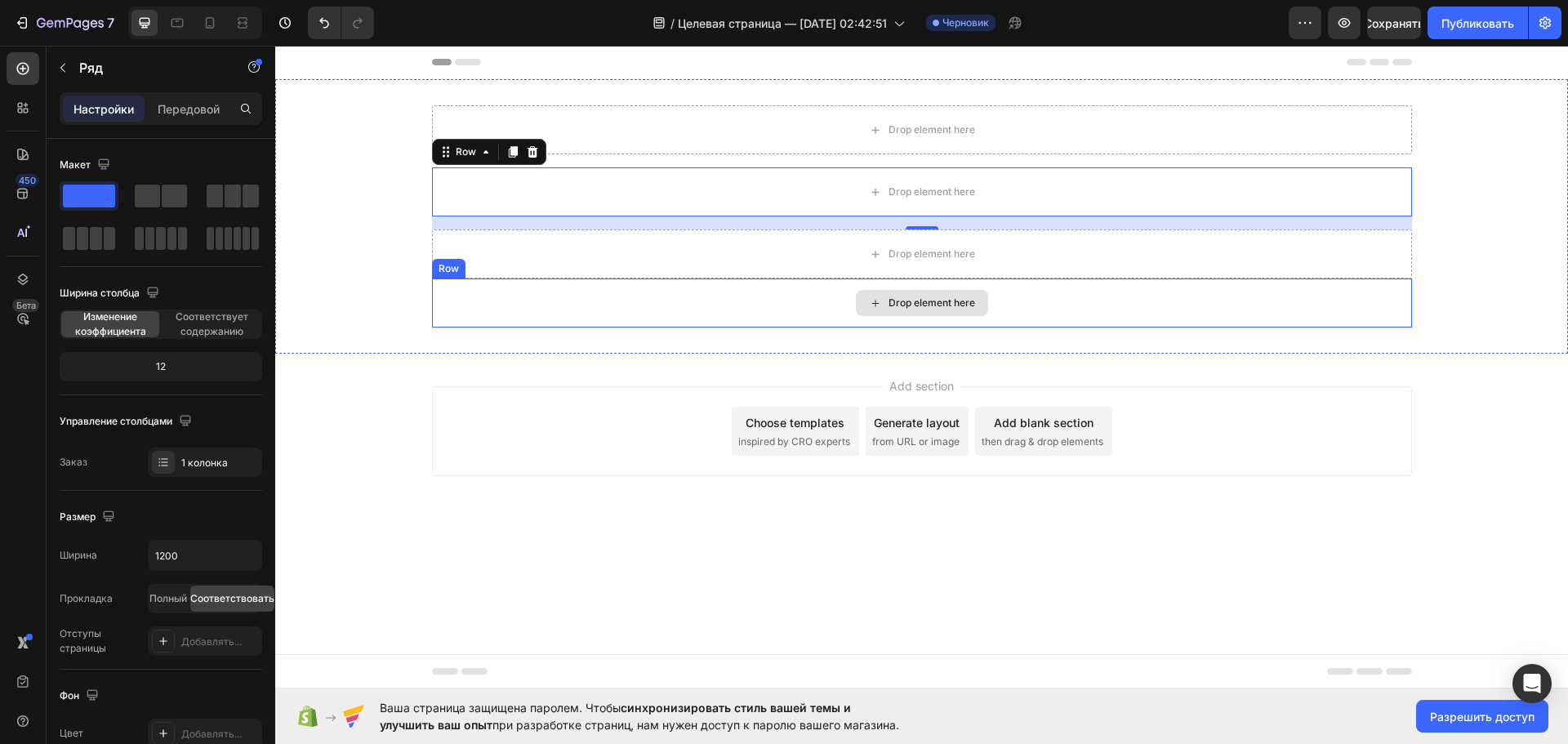
click at [729, 285] on div "Drop element here" at bounding box center [921, 303] width 979 height 49
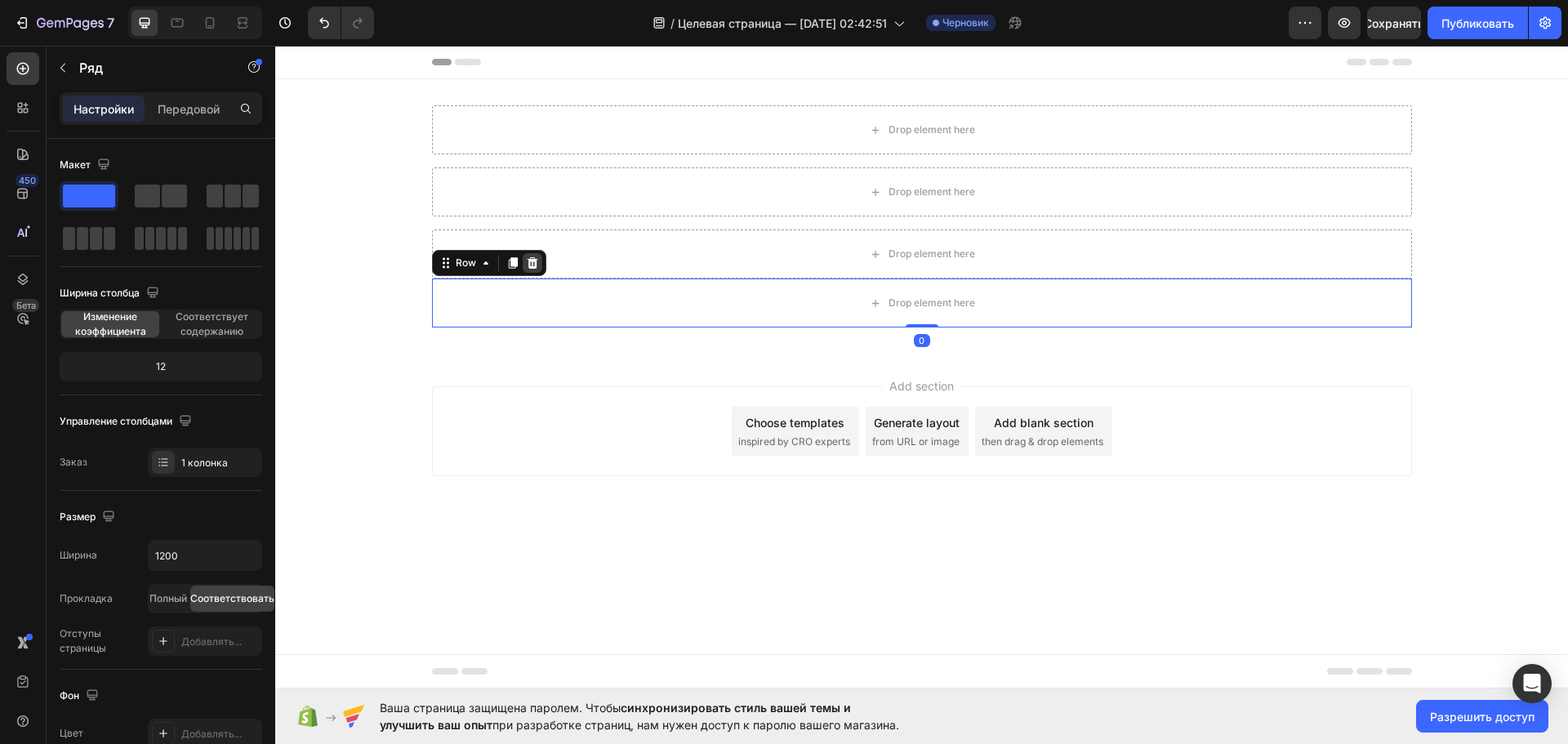
click at [536, 263] on icon at bounding box center [531, 263] width 11 height 12
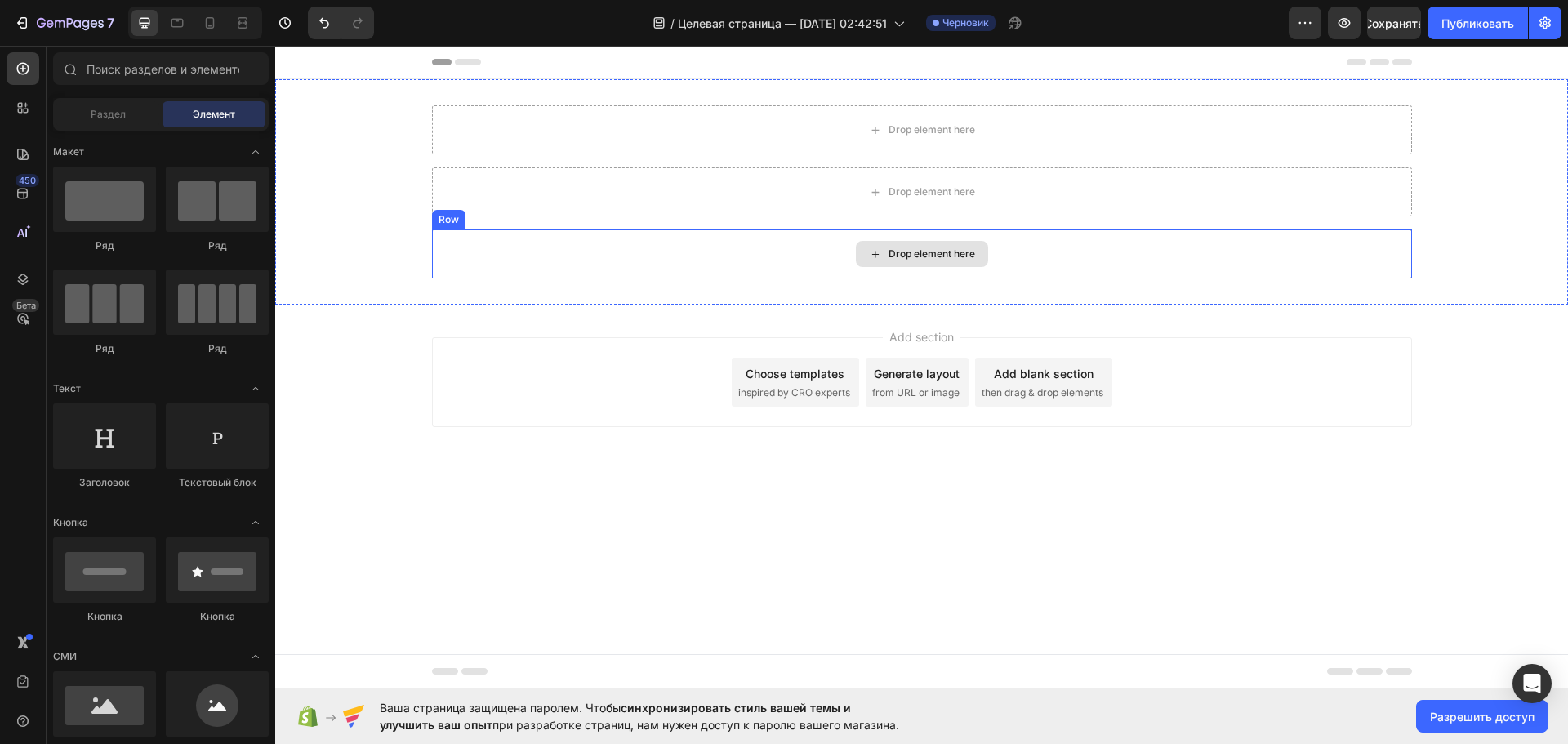
click at [560, 257] on div "Drop element here" at bounding box center [921, 254] width 979 height 49
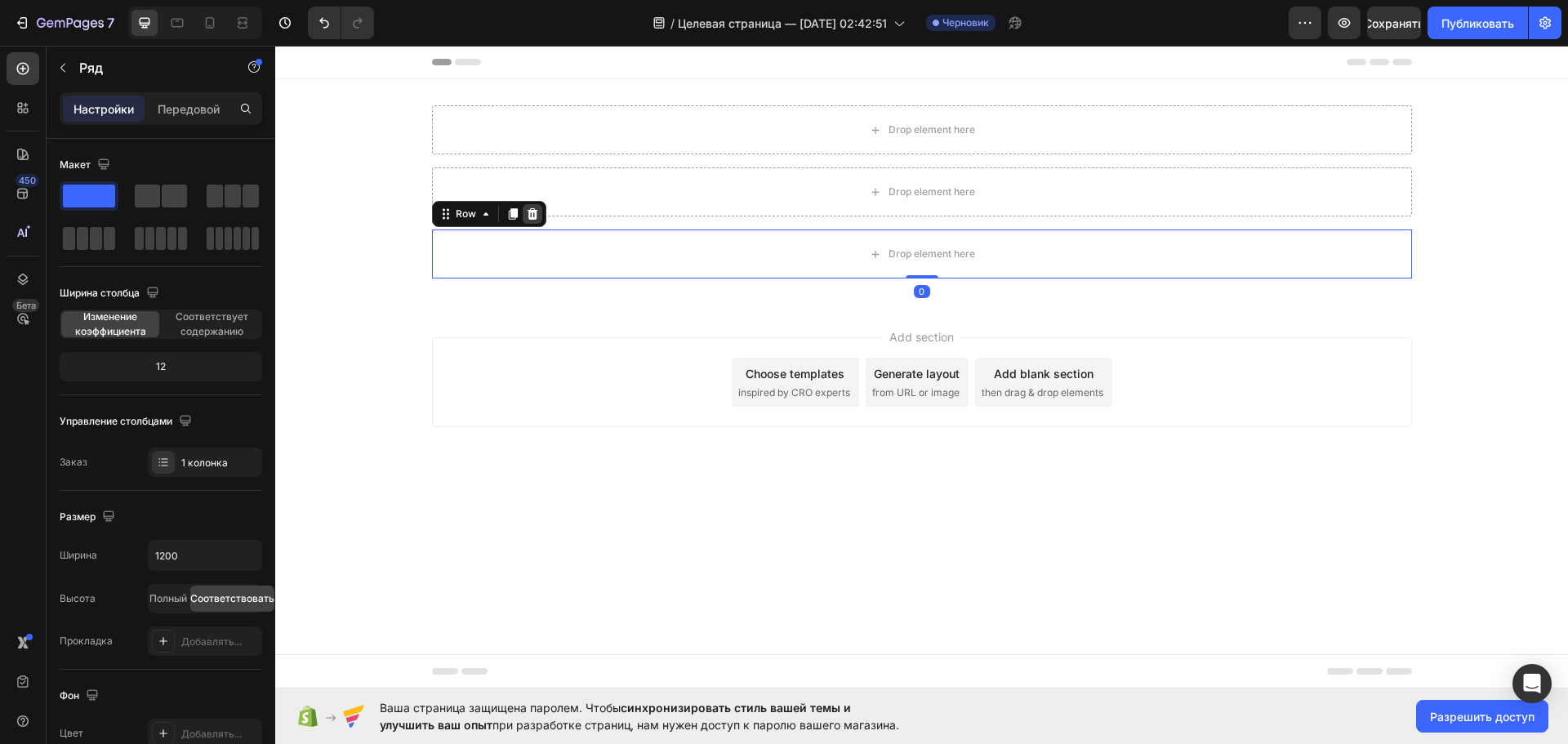
click at [531, 219] on icon at bounding box center [531, 214] width 11 height 12
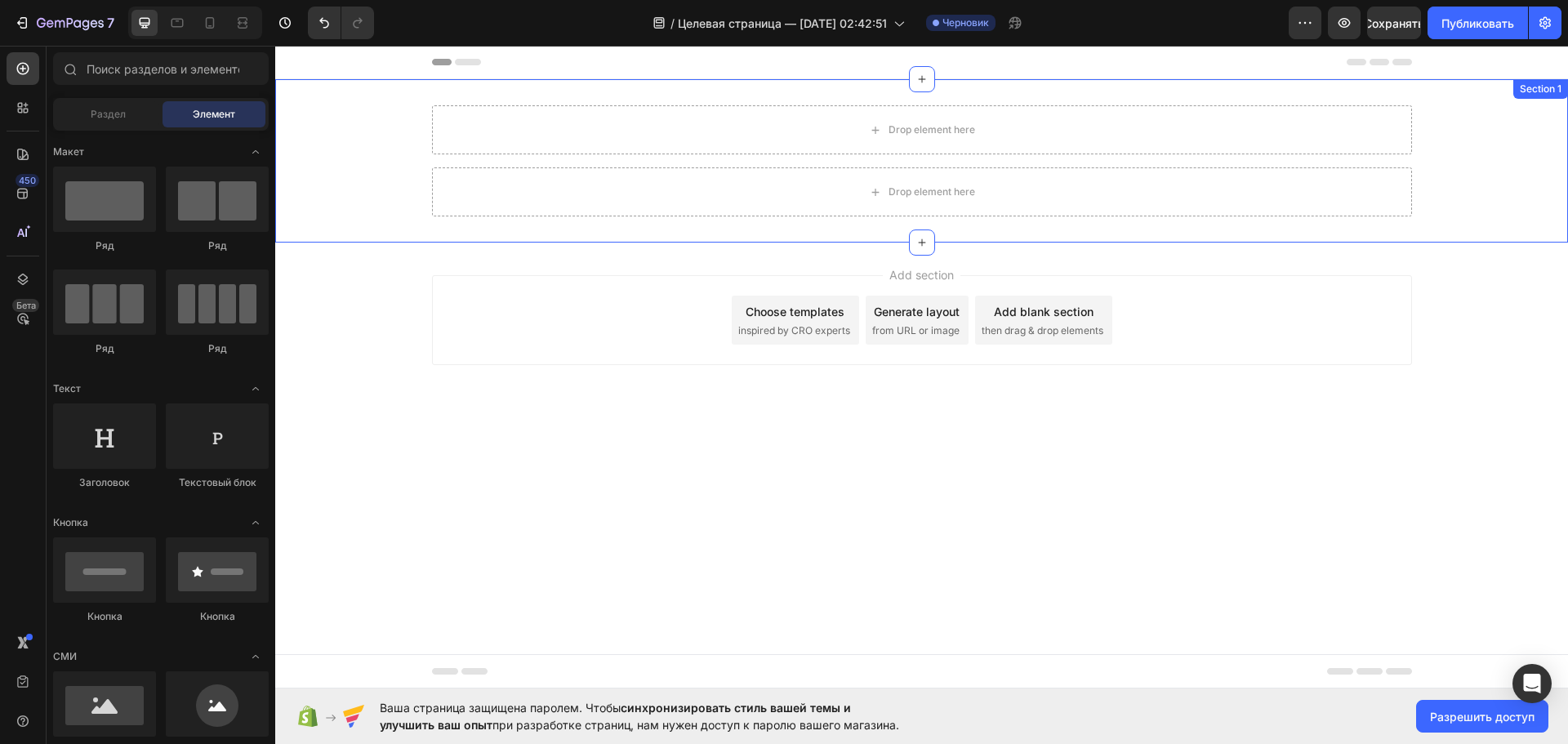
click at [531, 219] on div "Drop element here Row Drop element here Row Section 1" at bounding box center [921, 161] width 1292 height 163
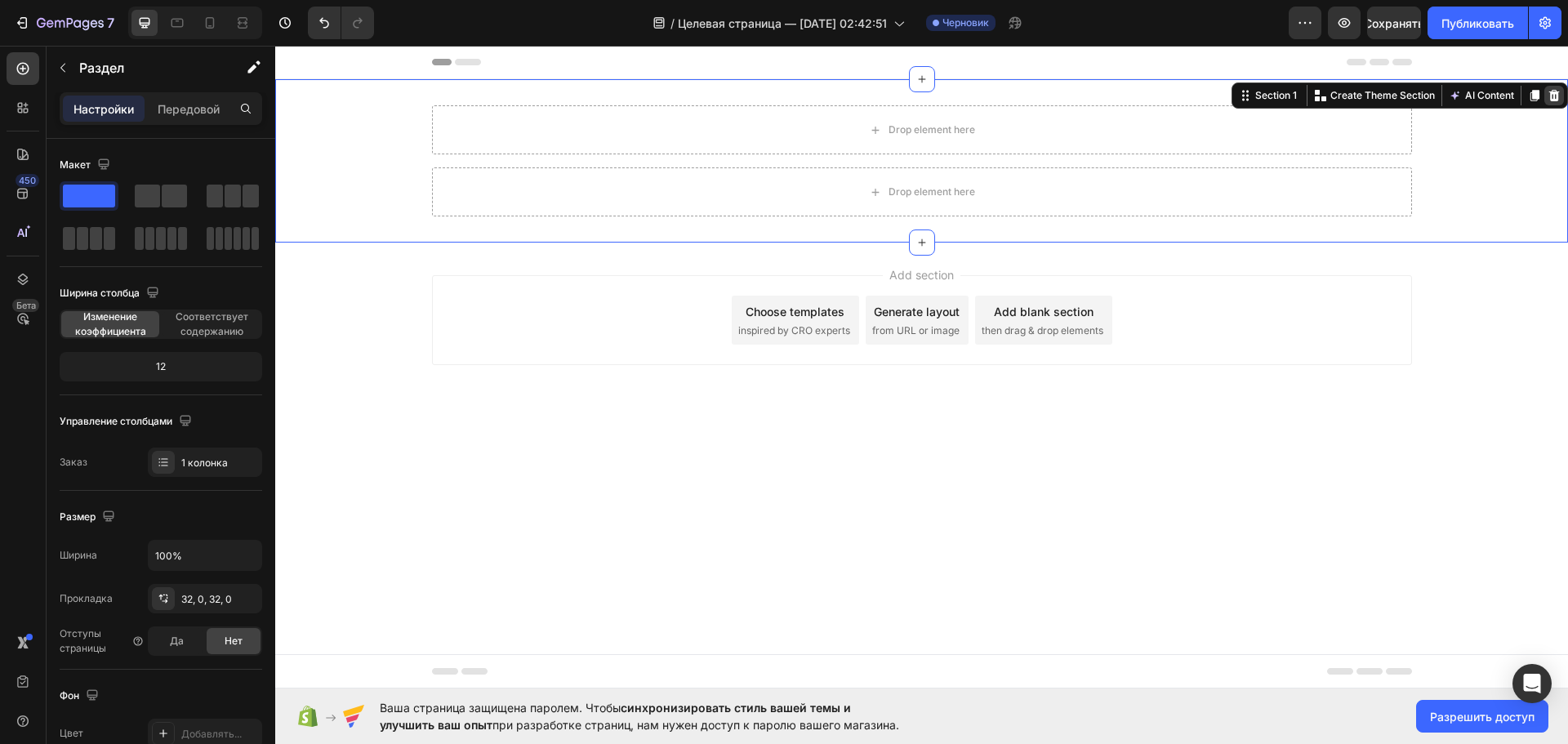
click at [1554, 100] on icon at bounding box center [1554, 96] width 11 height 12
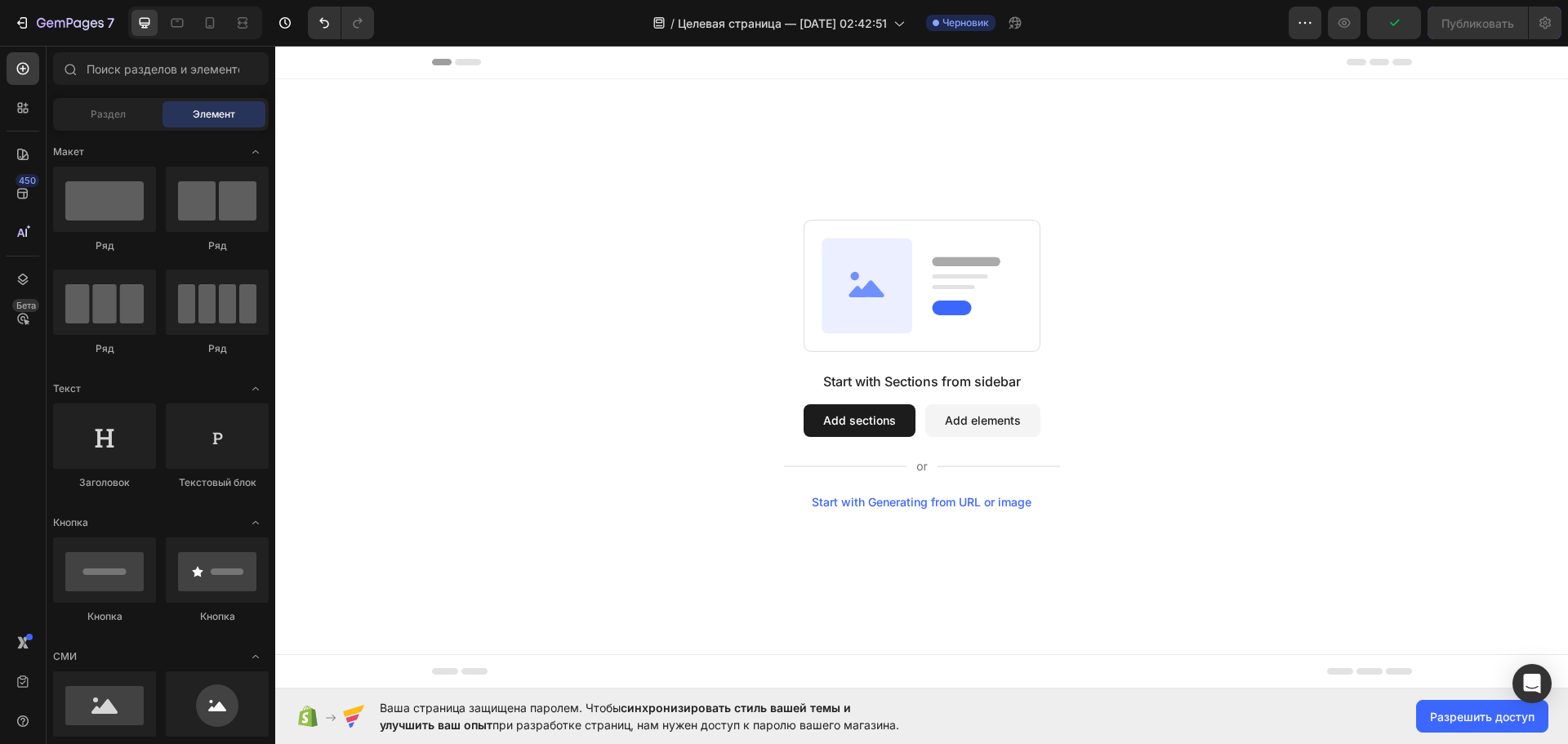
click at [196, 21] on div at bounding box center [194, 23] width 134 height 33
click at [203, 22] on icon at bounding box center [209, 22] width 16 height 16
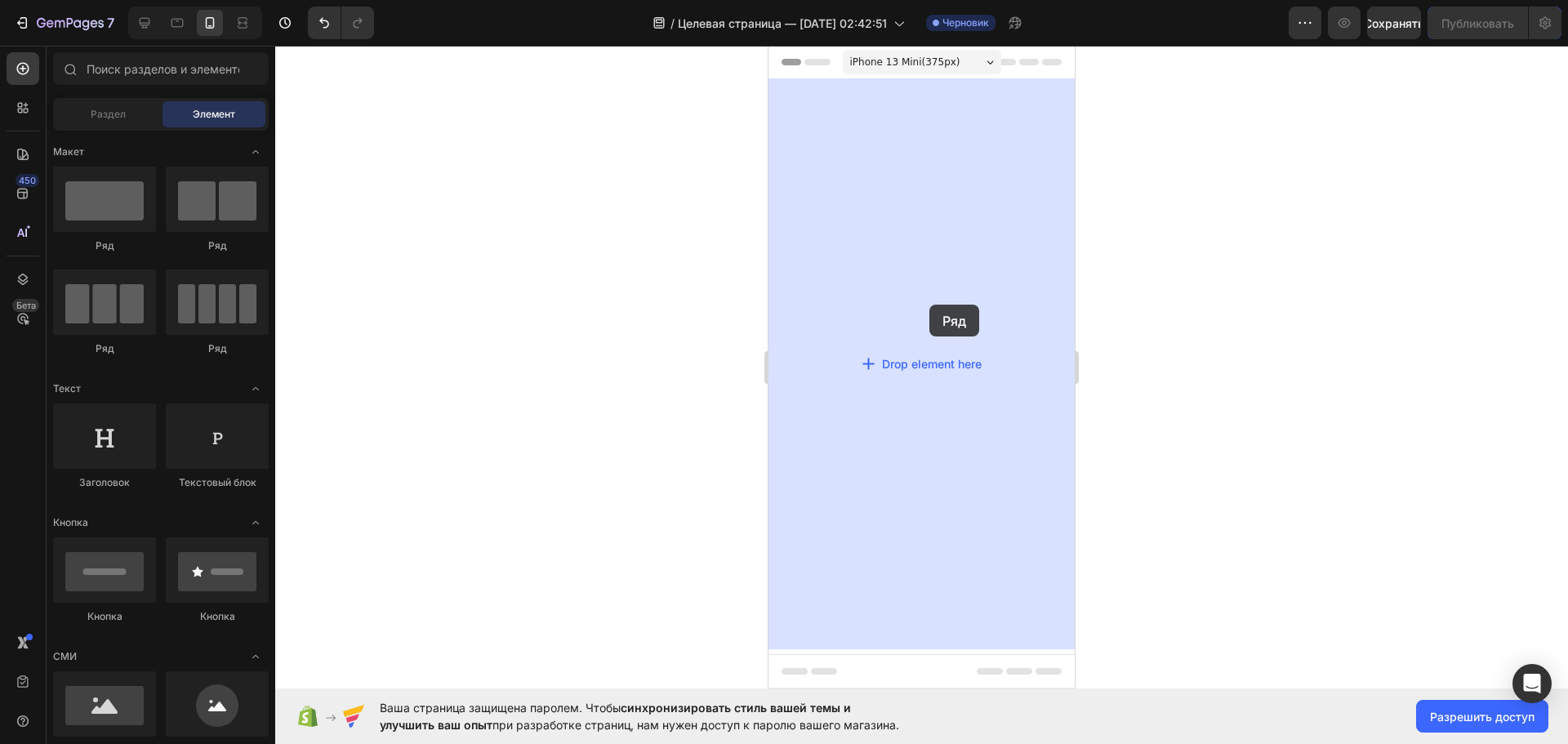
drag, startPoint x: 891, startPoint y: 254, endPoint x: 929, endPoint y: 304, distance: 62.8
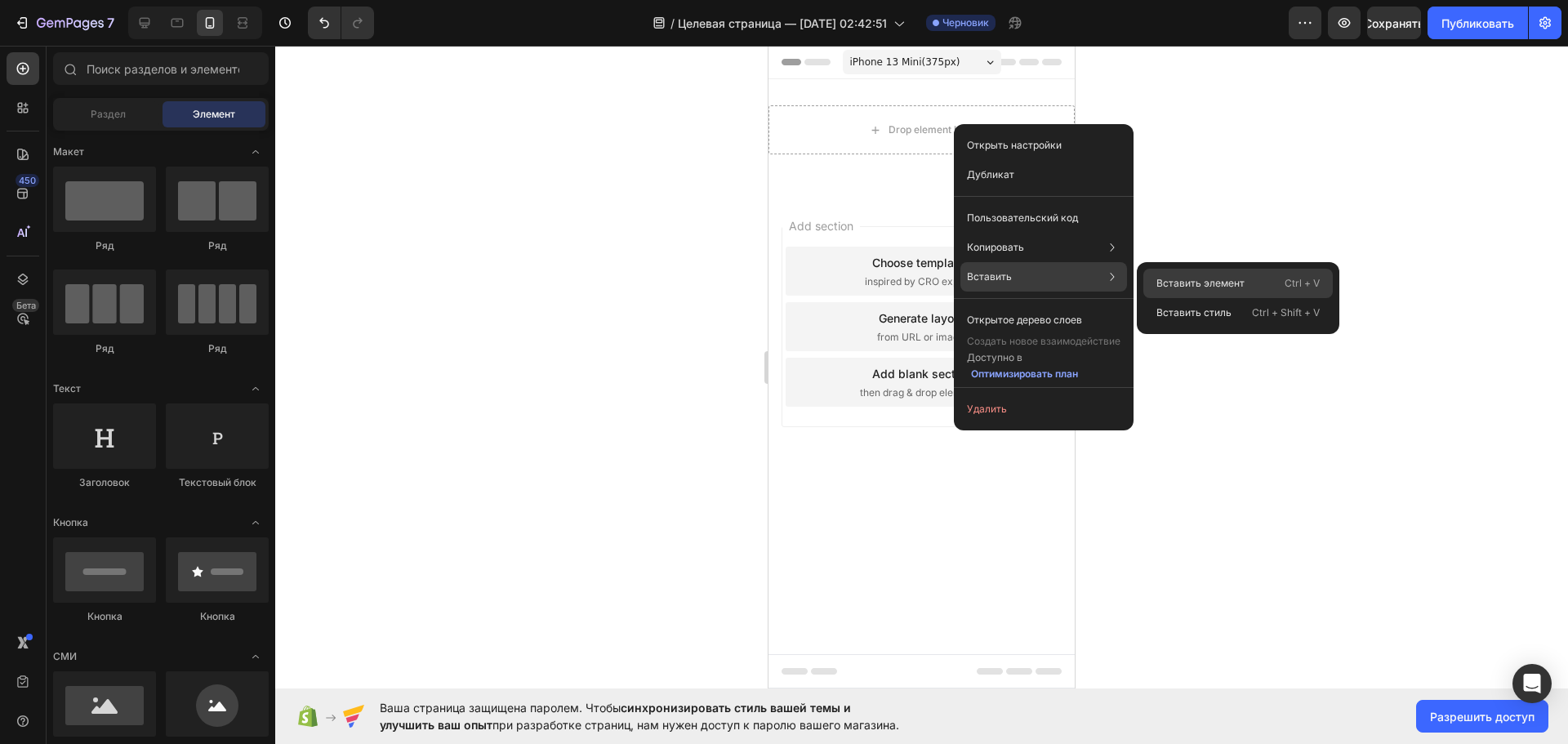
click at [1233, 288] on font "Вставить элемент" at bounding box center [1200, 282] width 88 height 13
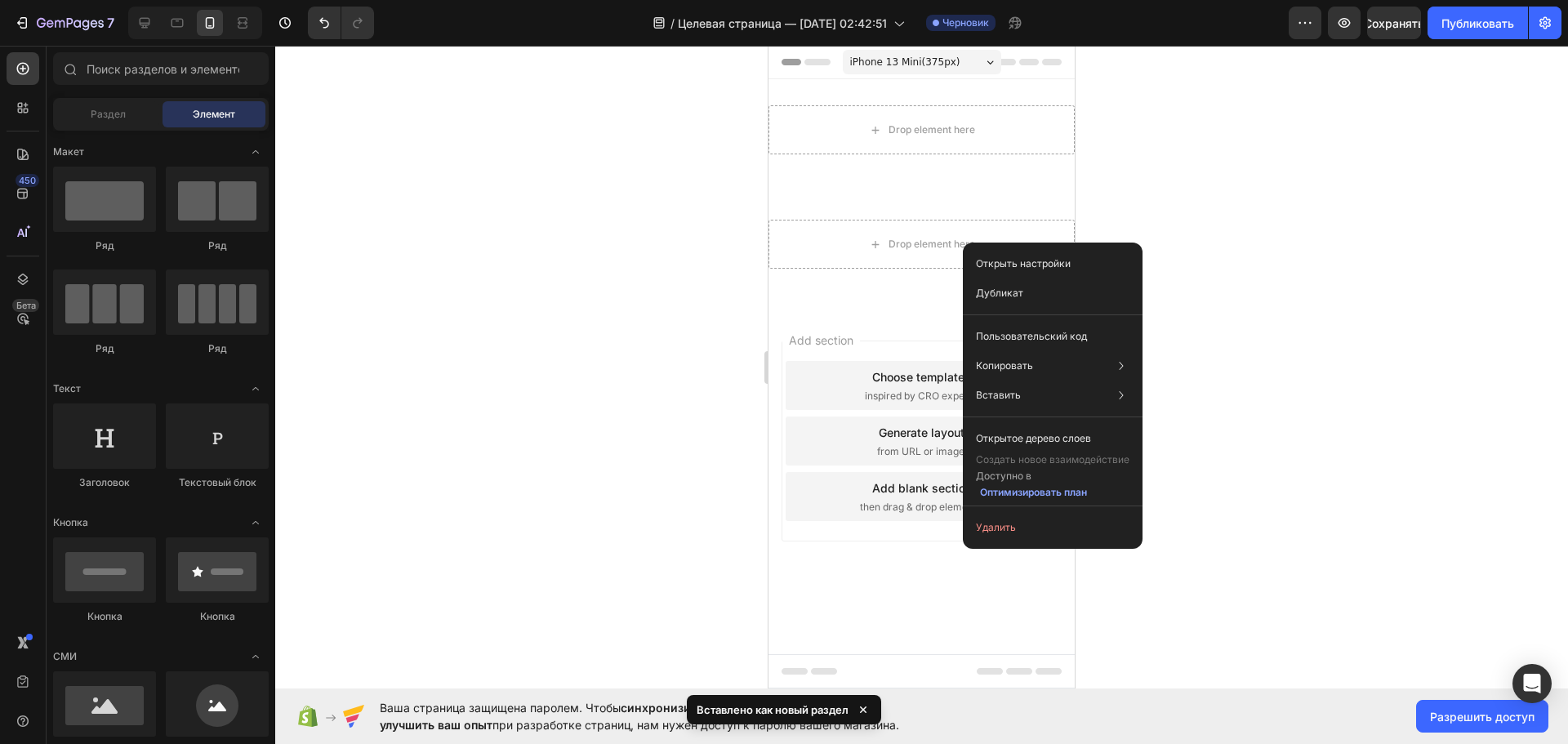
click at [1190, 145] on div at bounding box center [921, 394] width 1292 height 698
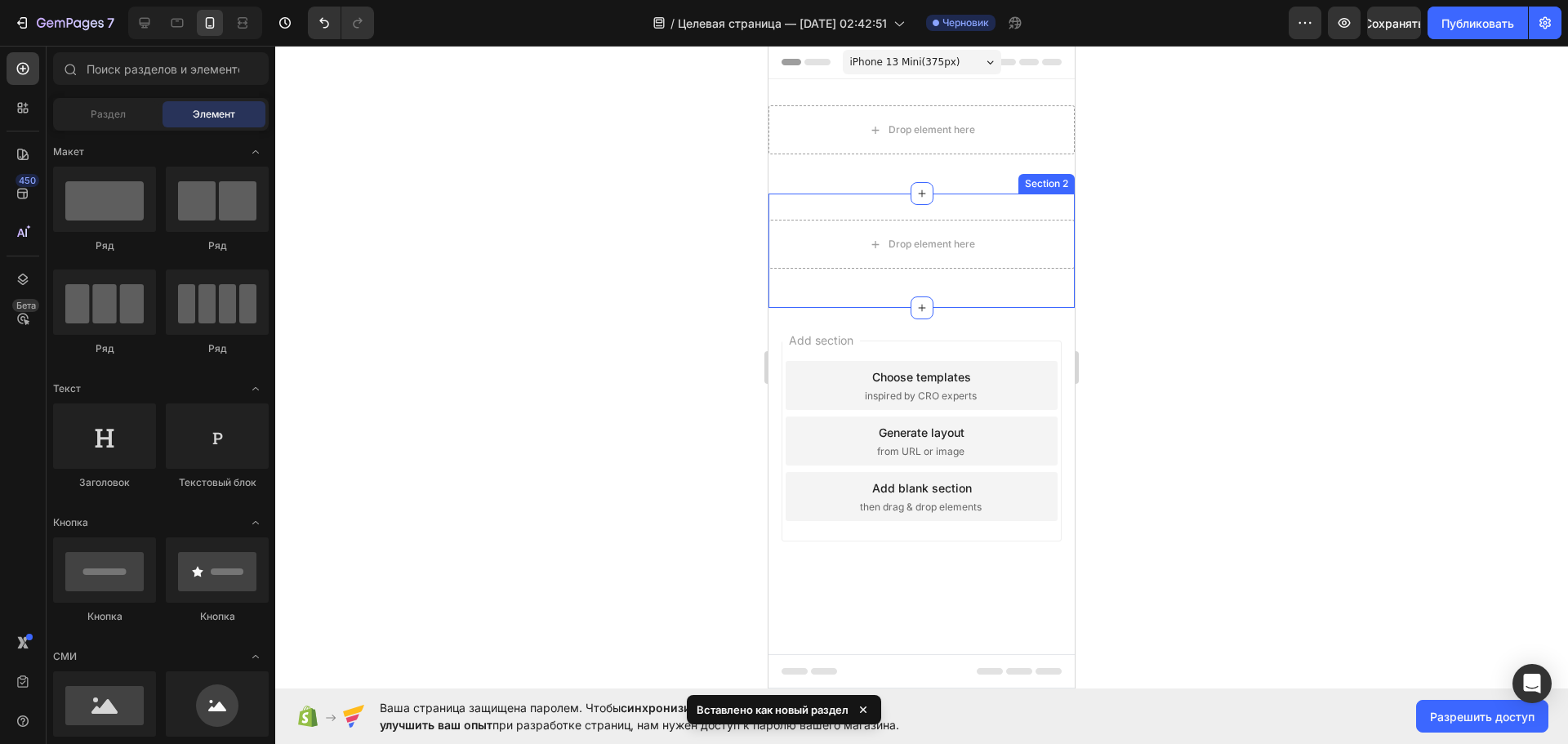
click at [1050, 208] on div "Drop element here Row Section 2" at bounding box center [921, 251] width 306 height 114
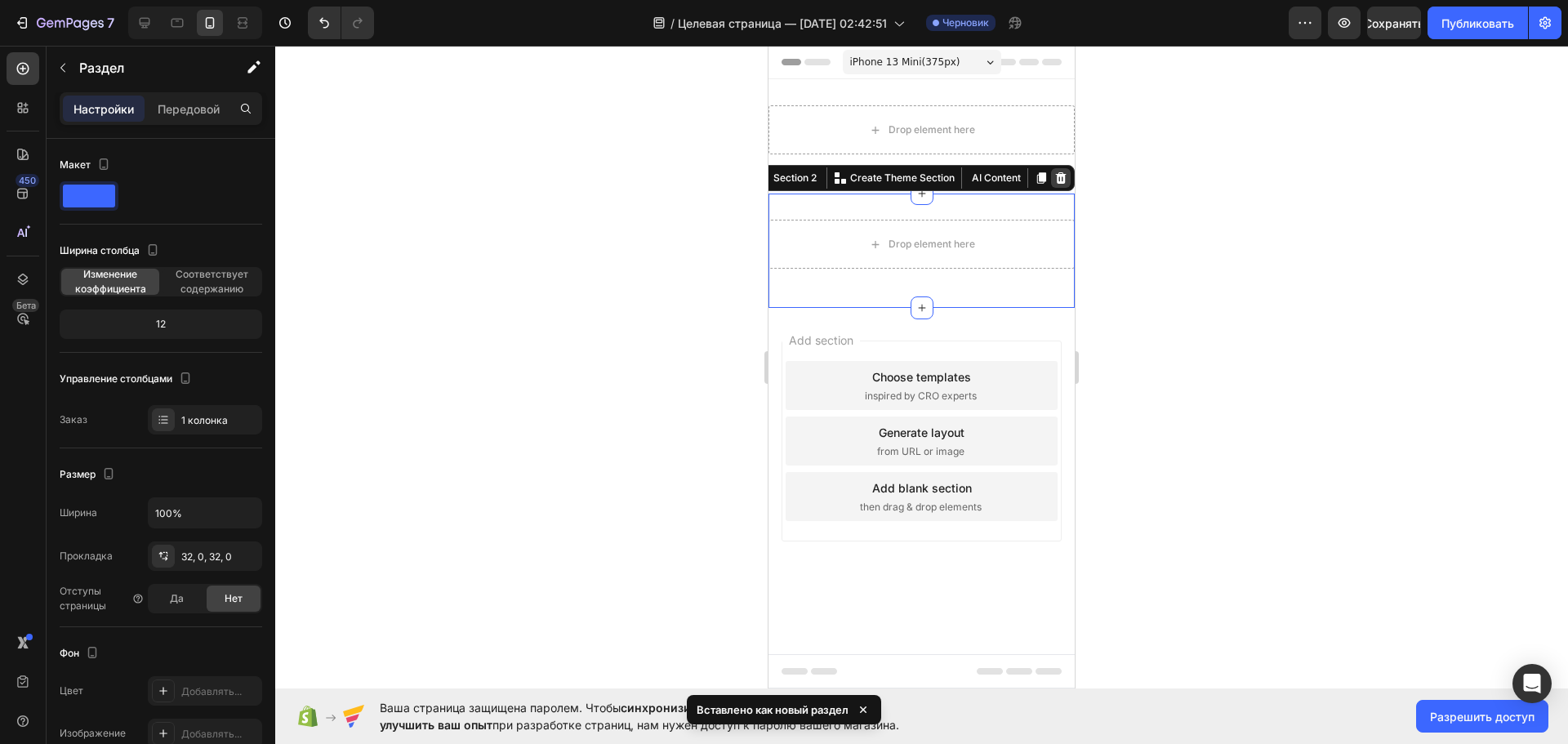
click at [1066, 180] on icon at bounding box center [1061, 178] width 13 height 13
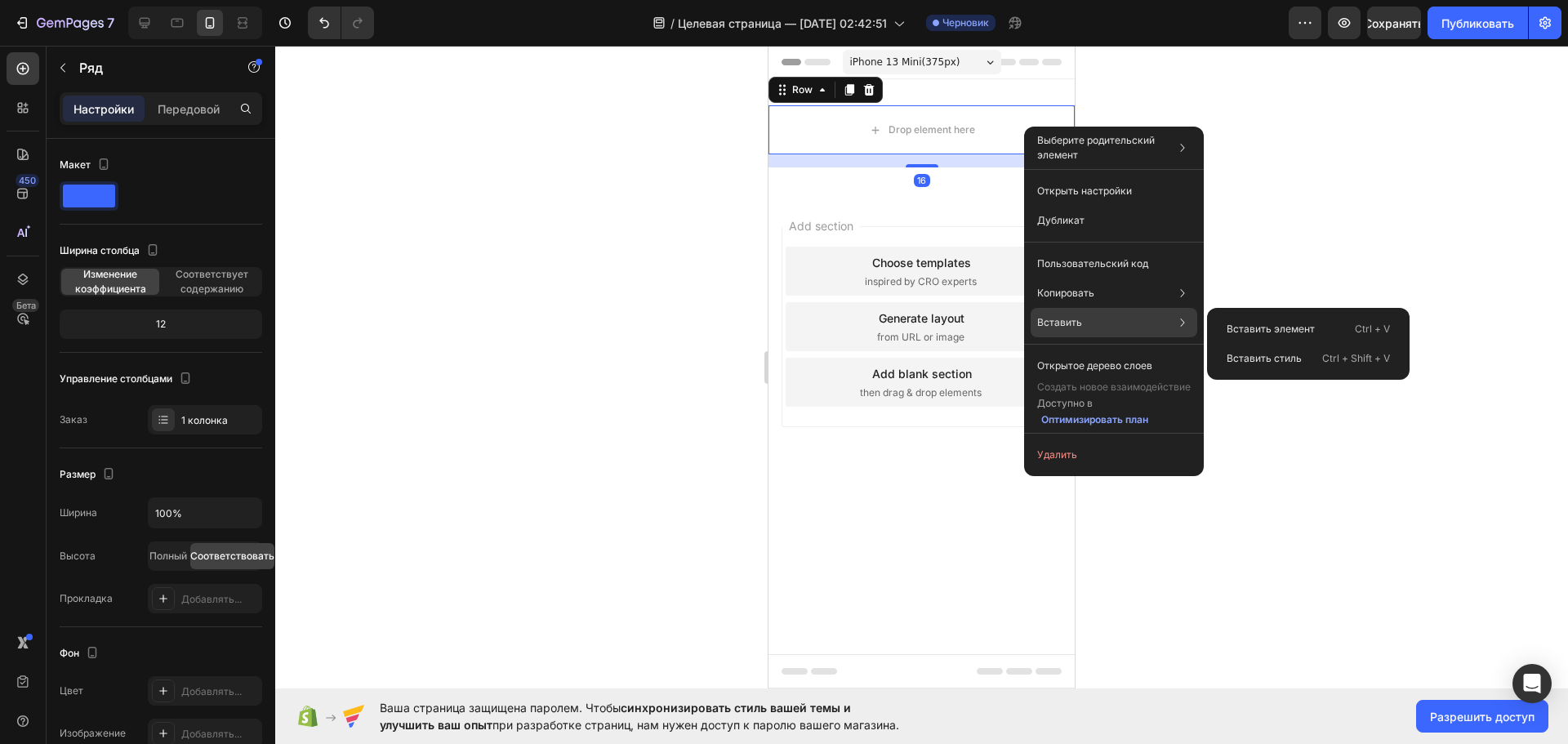
click at [1091, 351] on div "Вставить Вставить элемент Ctrl + V Вставить стиль Ctrl + Shift + V" at bounding box center [1114, 366] width 166 height 29
click at [1271, 325] on font "Вставить элемент" at bounding box center [1270, 329] width 88 height 13
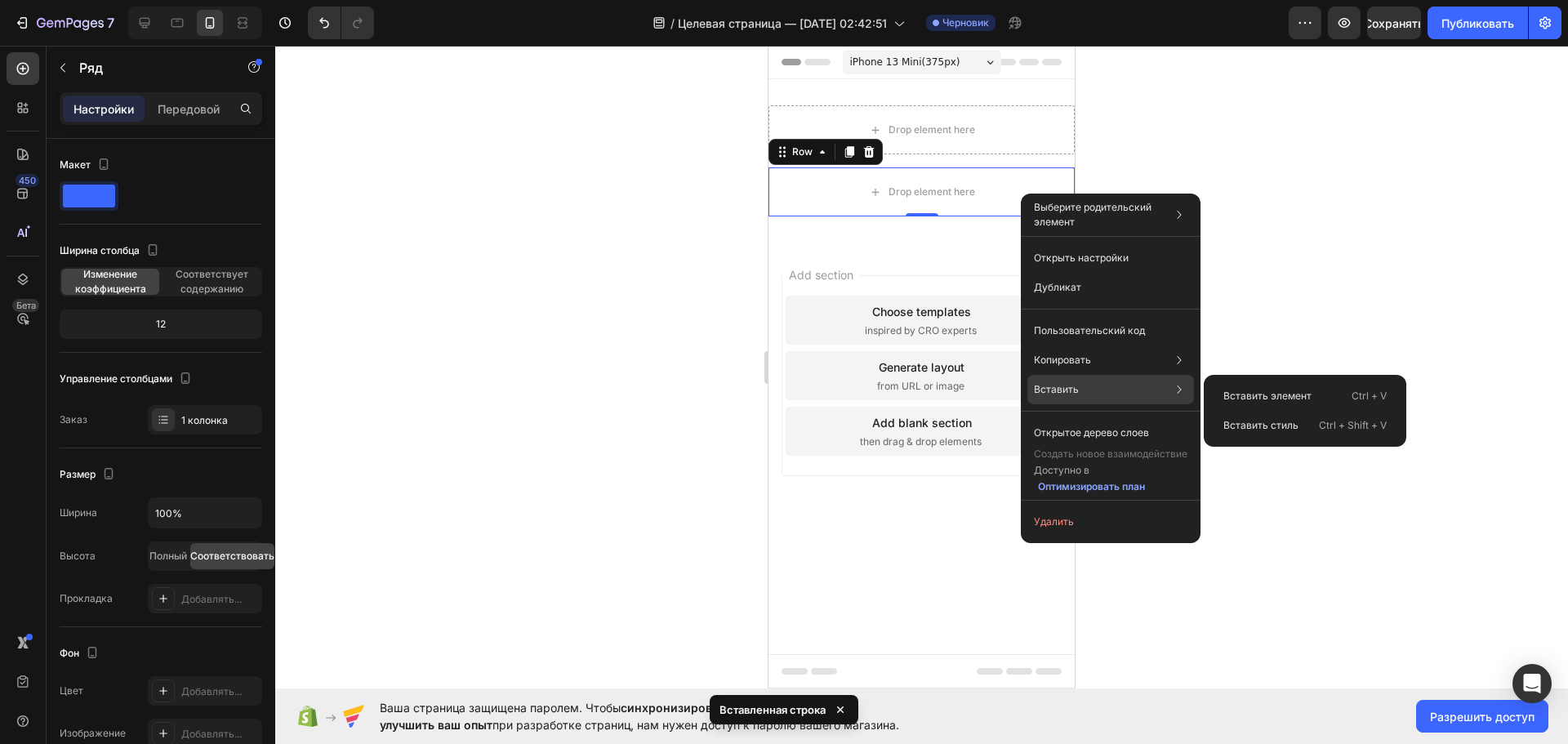
click at [1173, 385] on icon at bounding box center [1179, 389] width 16 height 16
click at [1254, 420] on font "Вставить стиль" at bounding box center [1260, 425] width 75 height 13
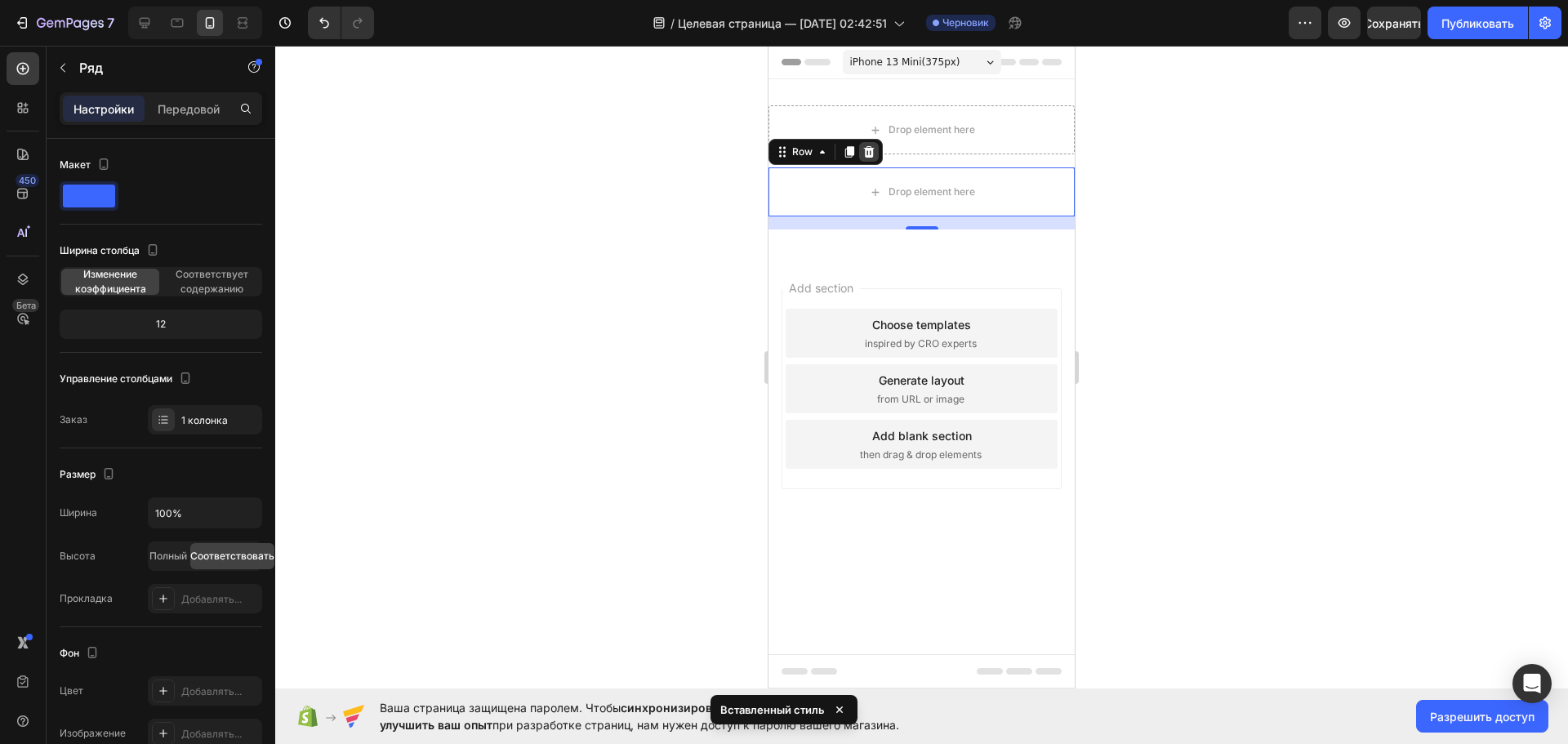
click at [874, 157] on icon at bounding box center [868, 152] width 13 height 13
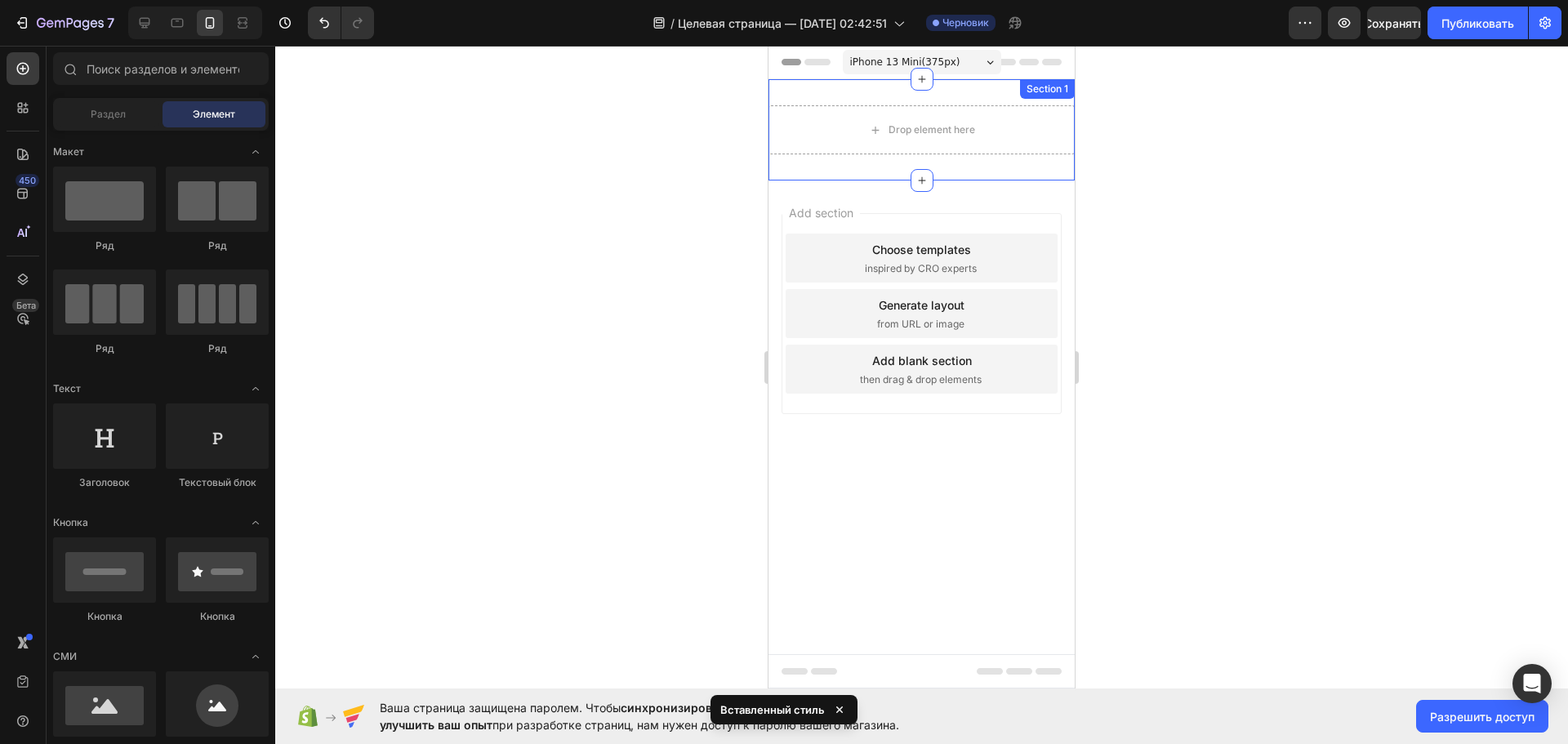
click at [850, 169] on div "Drop element here Row Section 1" at bounding box center [921, 129] width 306 height 101
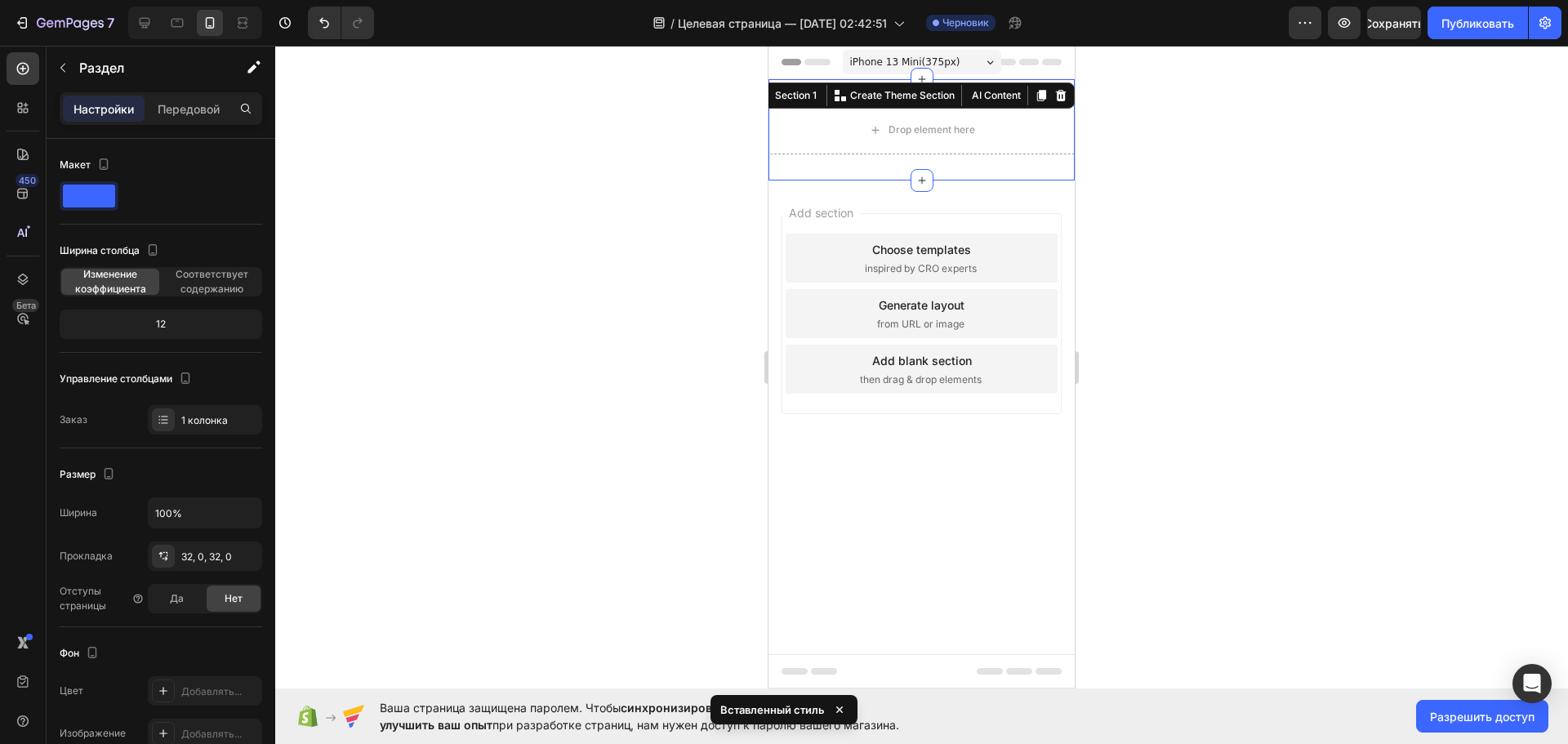
click at [1151, 237] on div at bounding box center [921, 394] width 1292 height 698
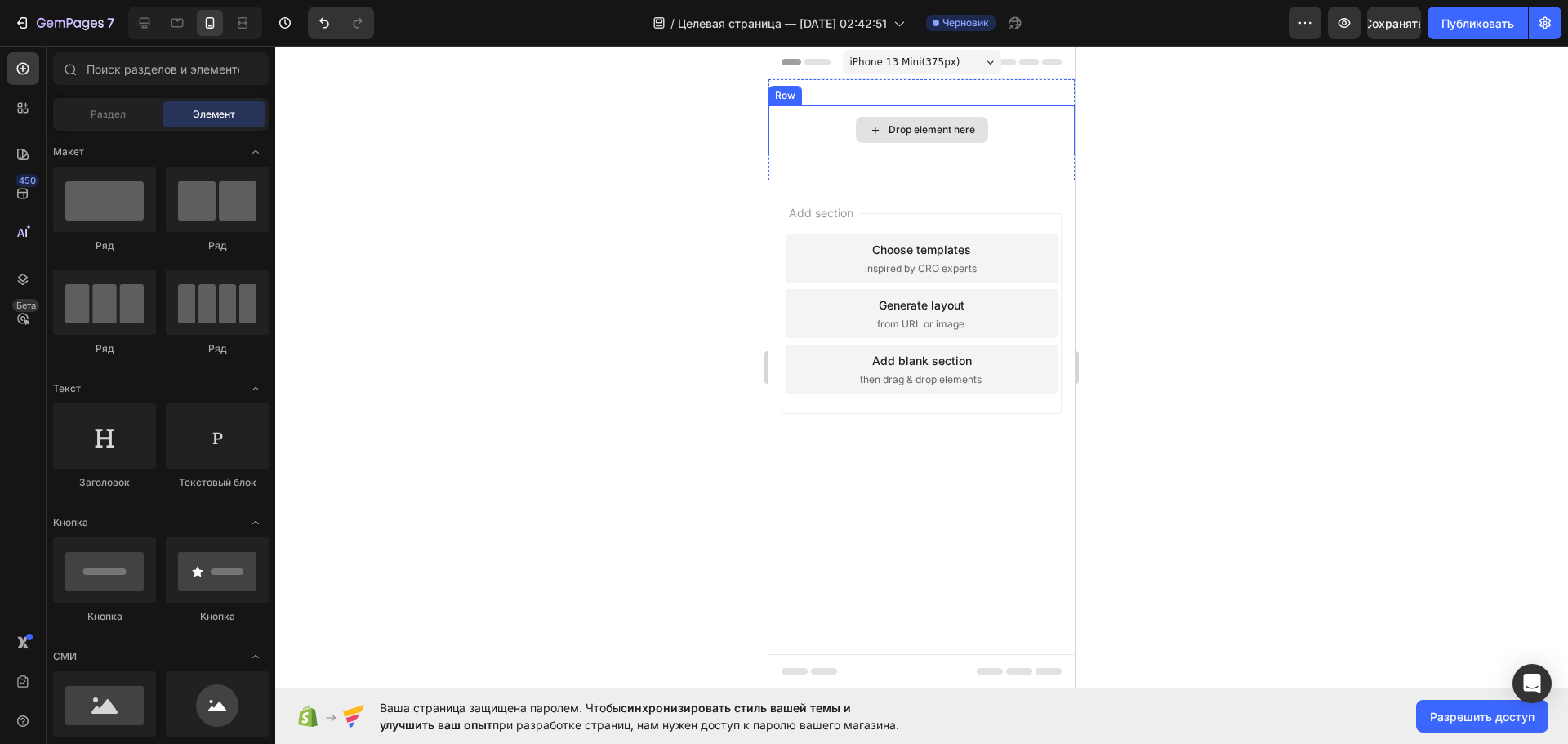
click at [846, 135] on div "Drop element here" at bounding box center [921, 129] width 306 height 49
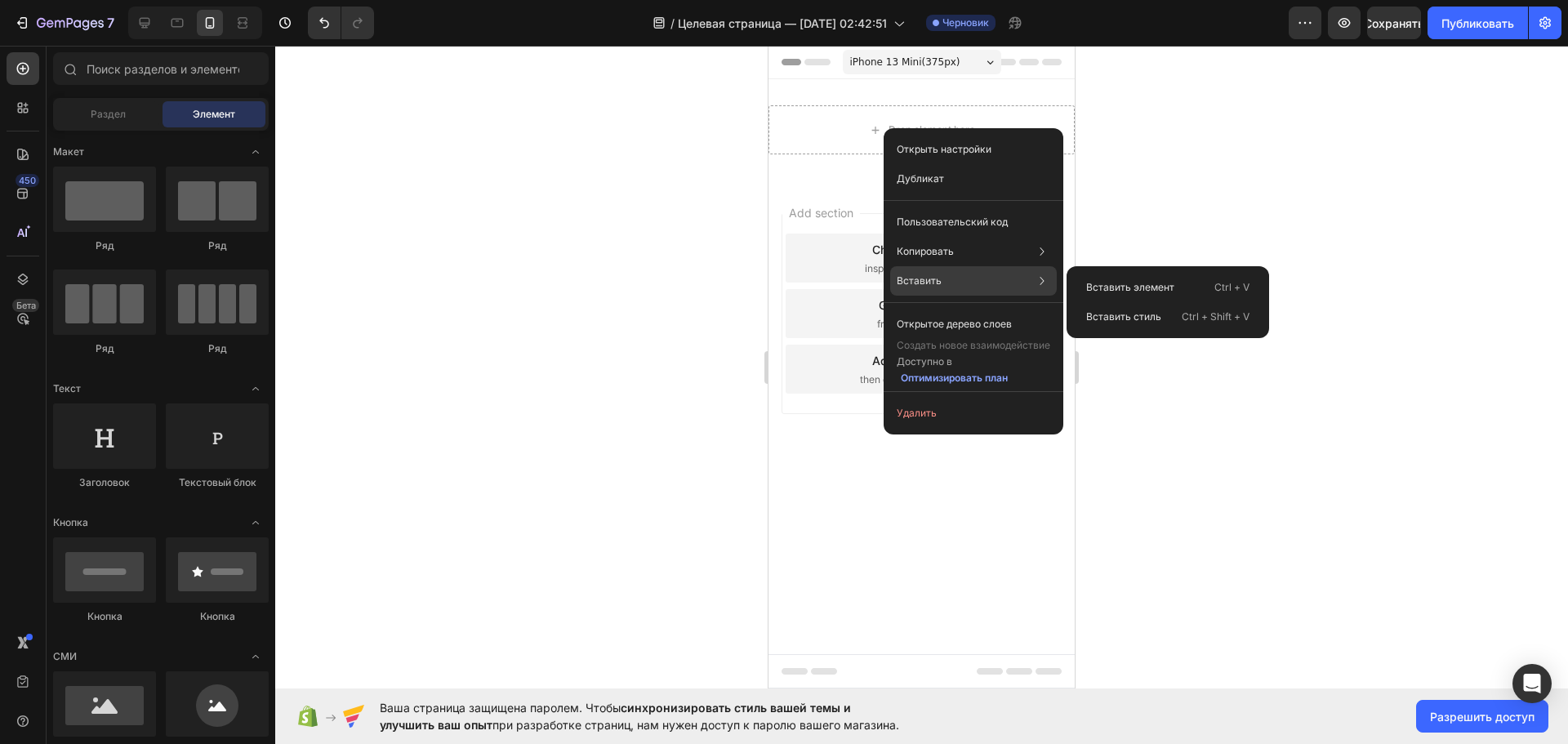
click at [942, 309] on div "Вставить Вставить элемент Ctrl + V Вставить стиль Ctrl + Shift + V" at bounding box center [974, 324] width 166 height 29
click at [1118, 283] on font "Вставить элемент" at bounding box center [1130, 287] width 88 height 13
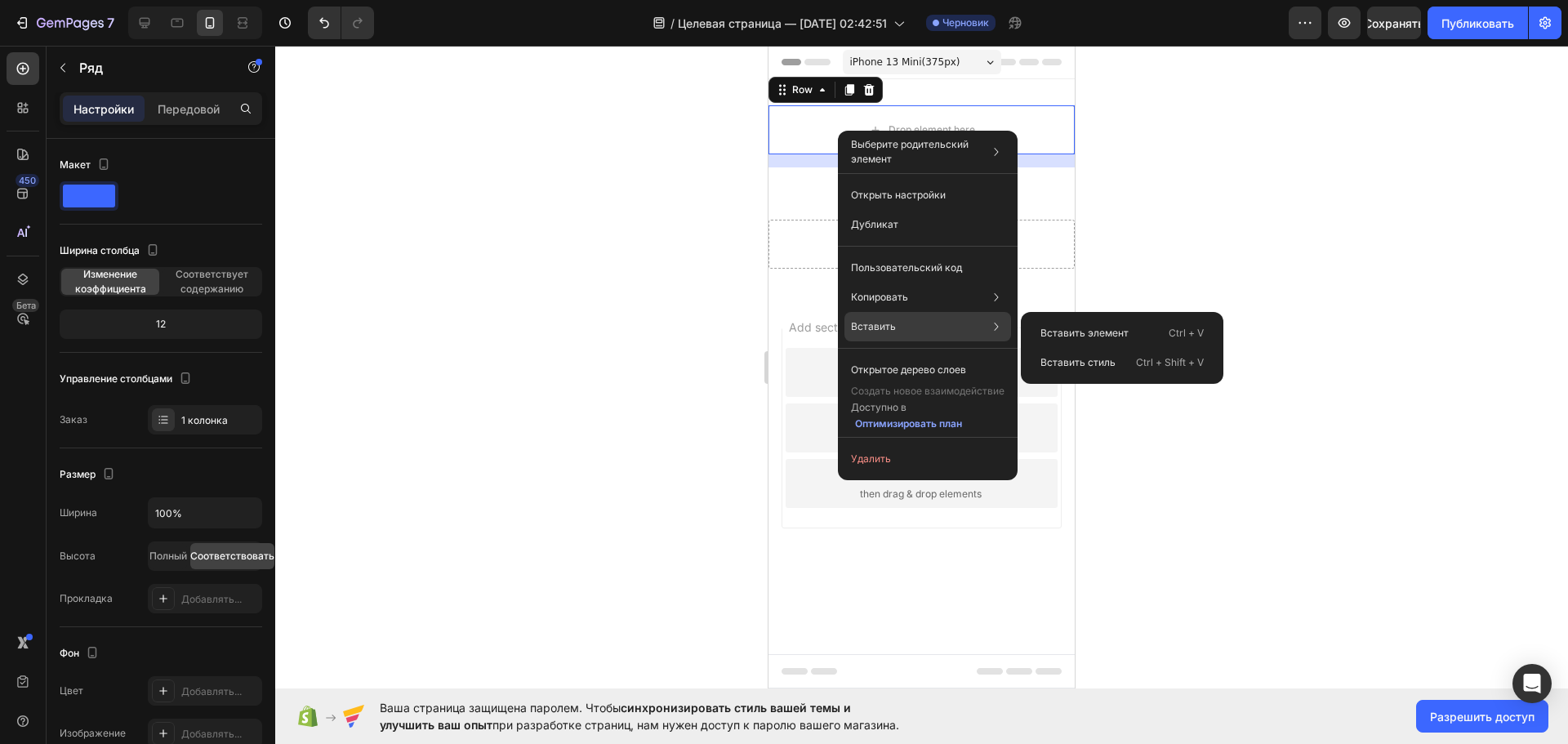
click at [896, 355] on div "Вставить Вставить элемент Ctrl + V Вставить стиль Ctrl + Shift + V" at bounding box center [927, 369] width 166 height 29
click at [1109, 367] on font "Вставить стиль" at bounding box center [1077, 361] width 75 height 13
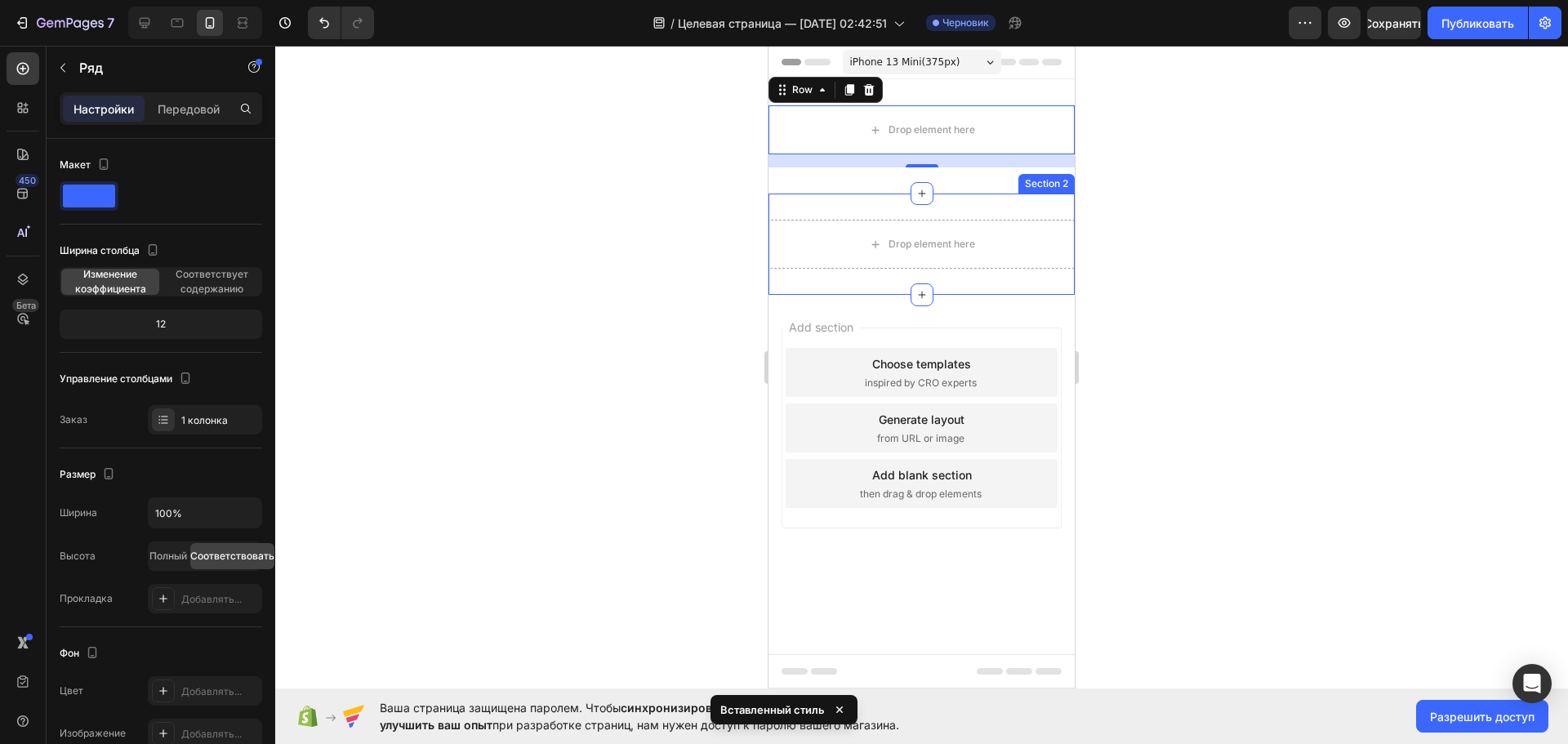
click at [958, 205] on div "Drop element here Row Section 2" at bounding box center [921, 244] width 306 height 101
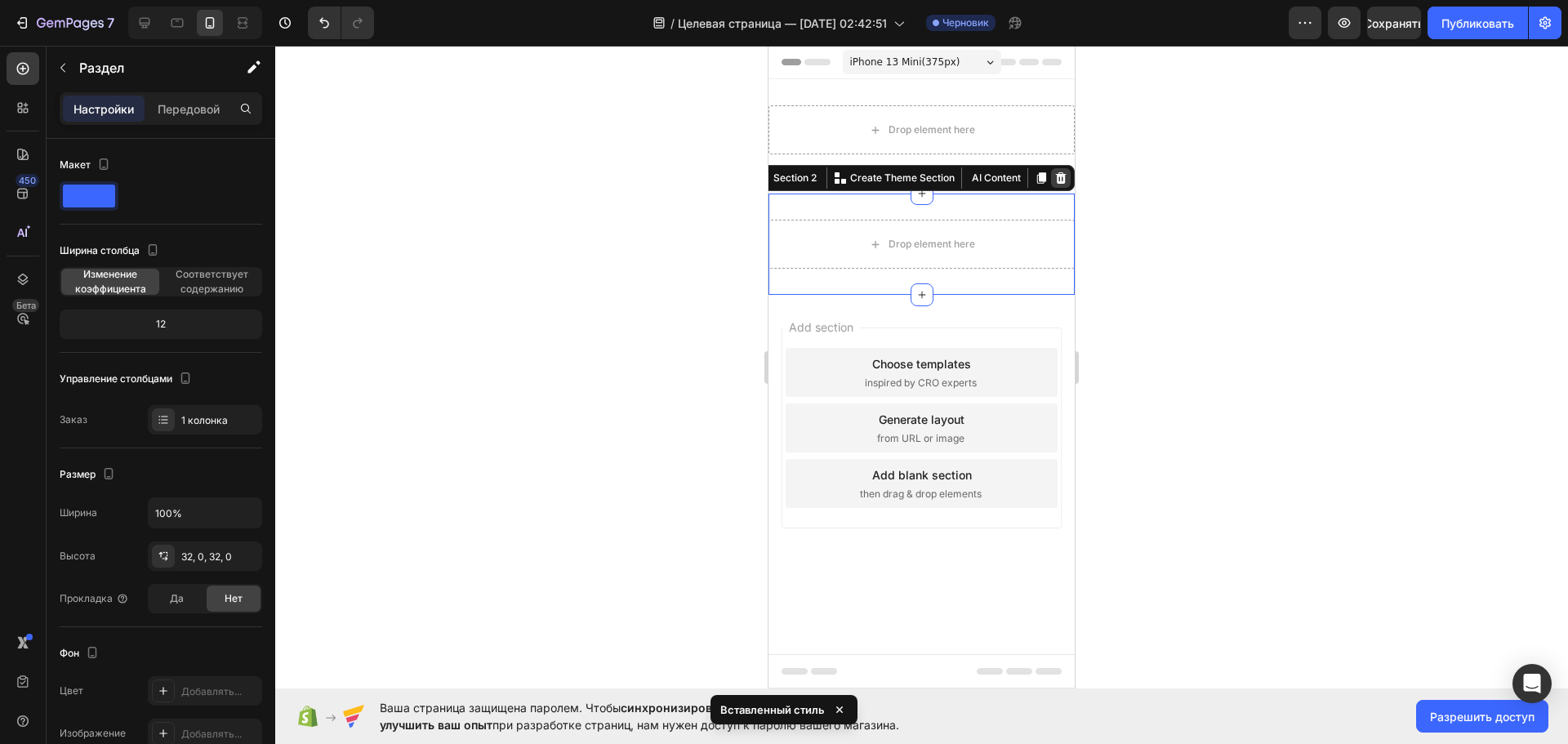
click at [1064, 182] on icon at bounding box center [1061, 178] width 11 height 12
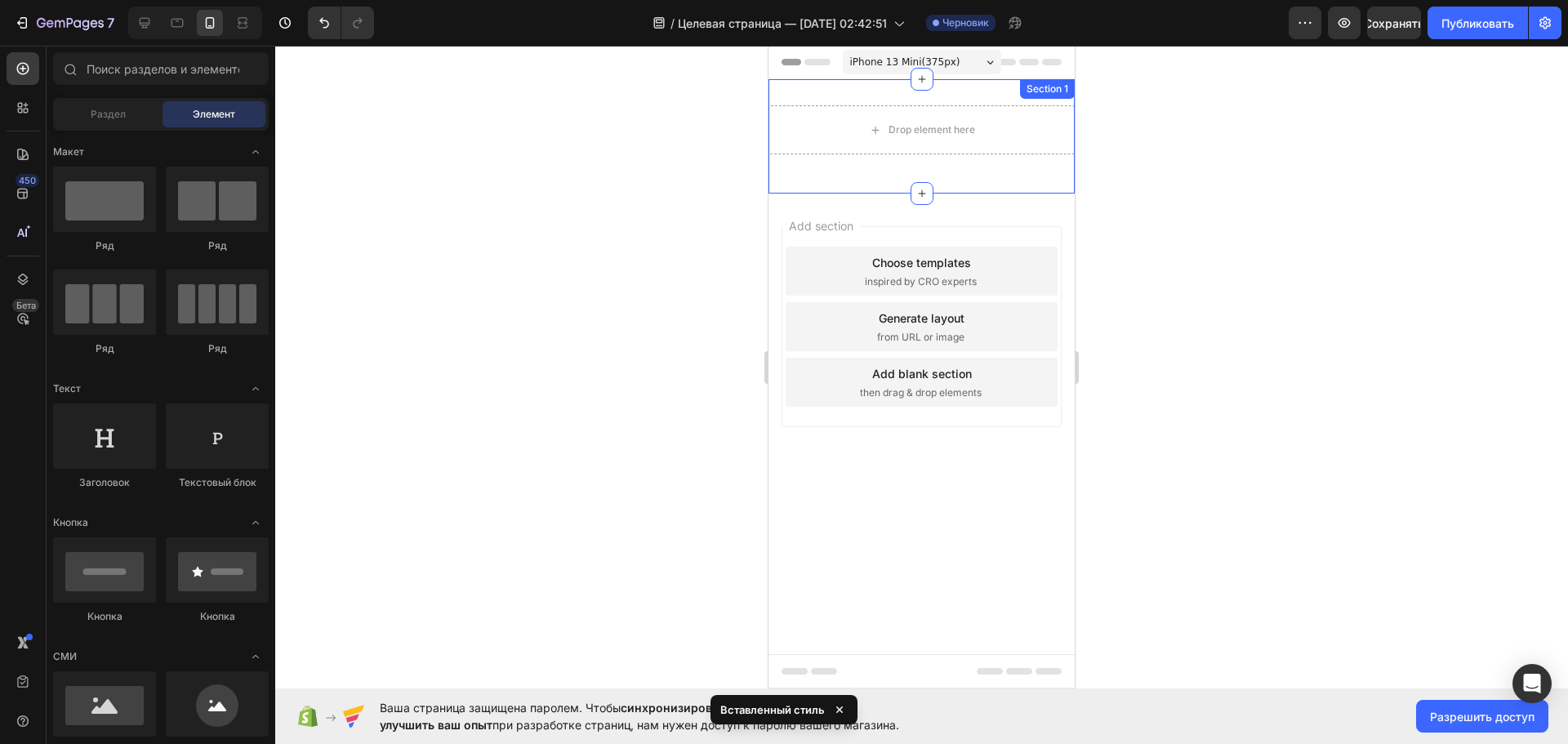
click at [1012, 167] on div "Drop element here Row Section 1" at bounding box center [921, 136] width 306 height 114
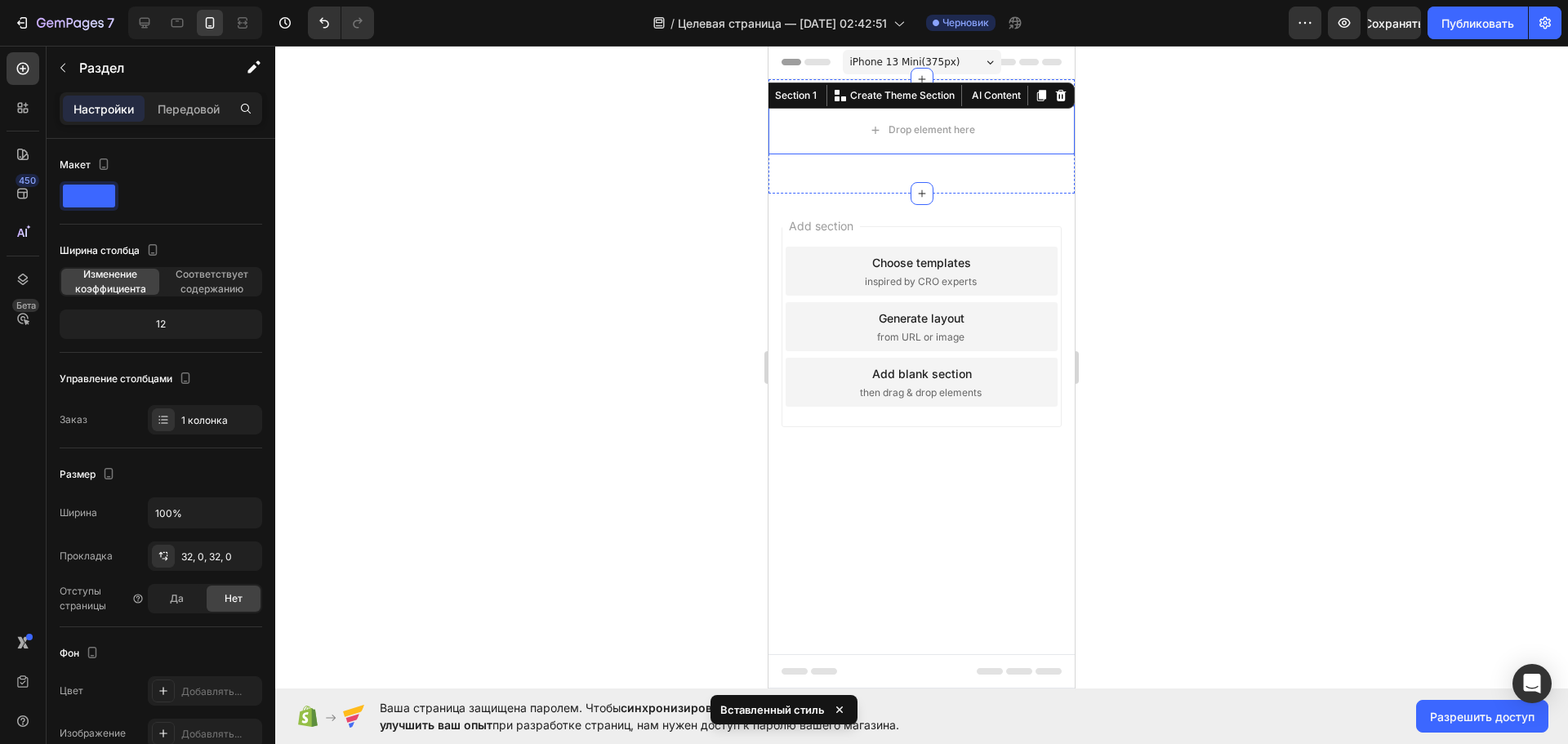
click at [1162, 195] on div at bounding box center [921, 394] width 1292 height 698
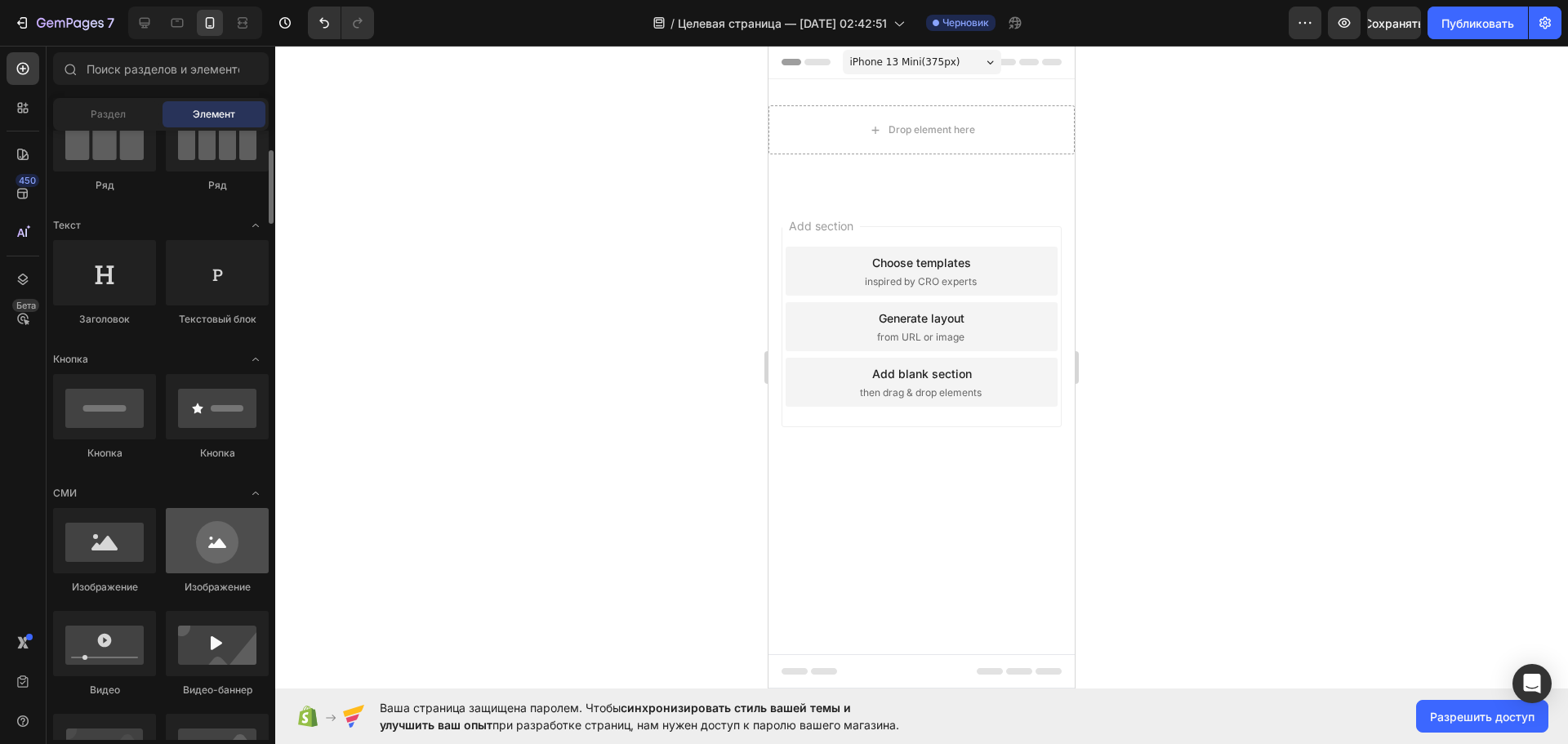
scroll to position [326, 0]
